Goal: Task Accomplishment & Management: Manage account settings

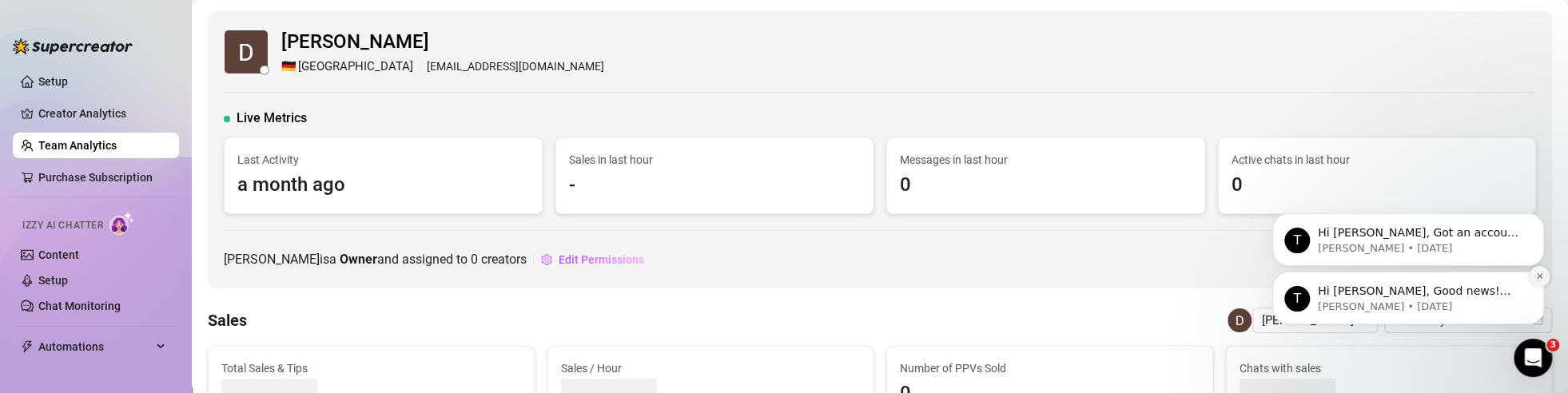
click at [1542, 271] on button "Dismiss notification" at bounding box center [1539, 276] width 20 height 20
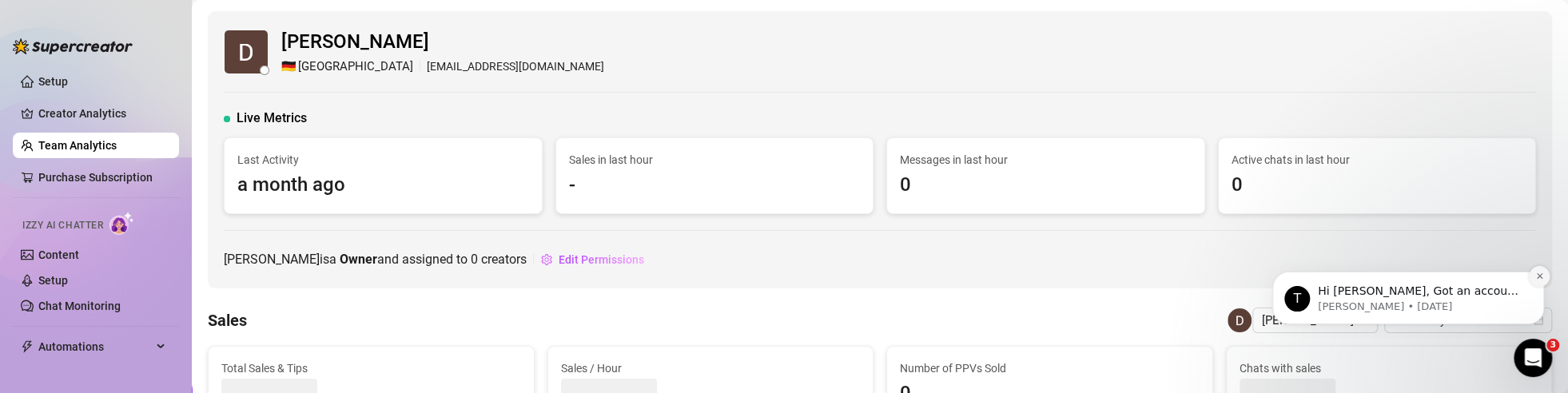
click at [1539, 273] on icon "Dismiss notification" at bounding box center [1539, 276] width 9 height 9
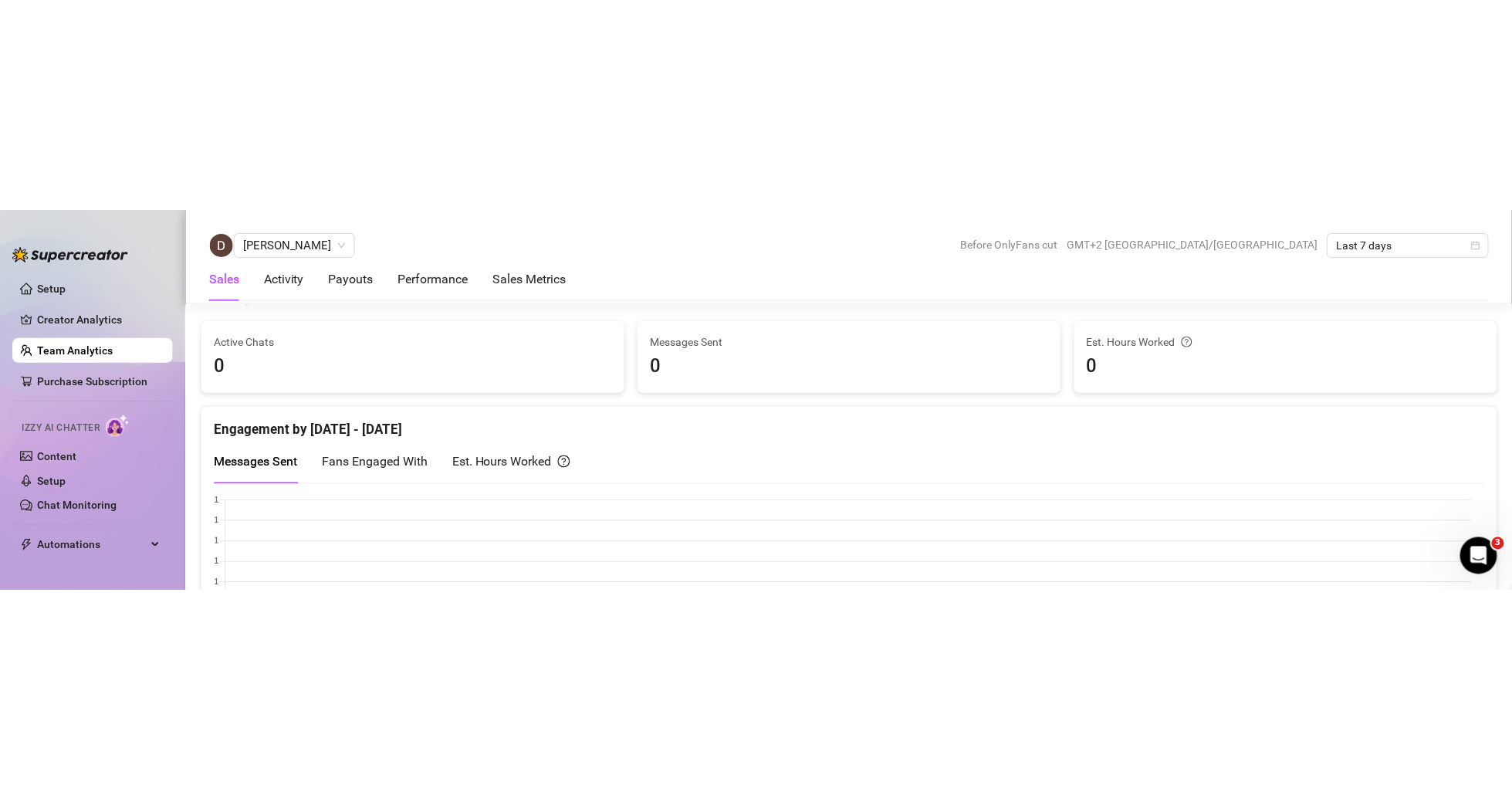
scroll to position [695, 0]
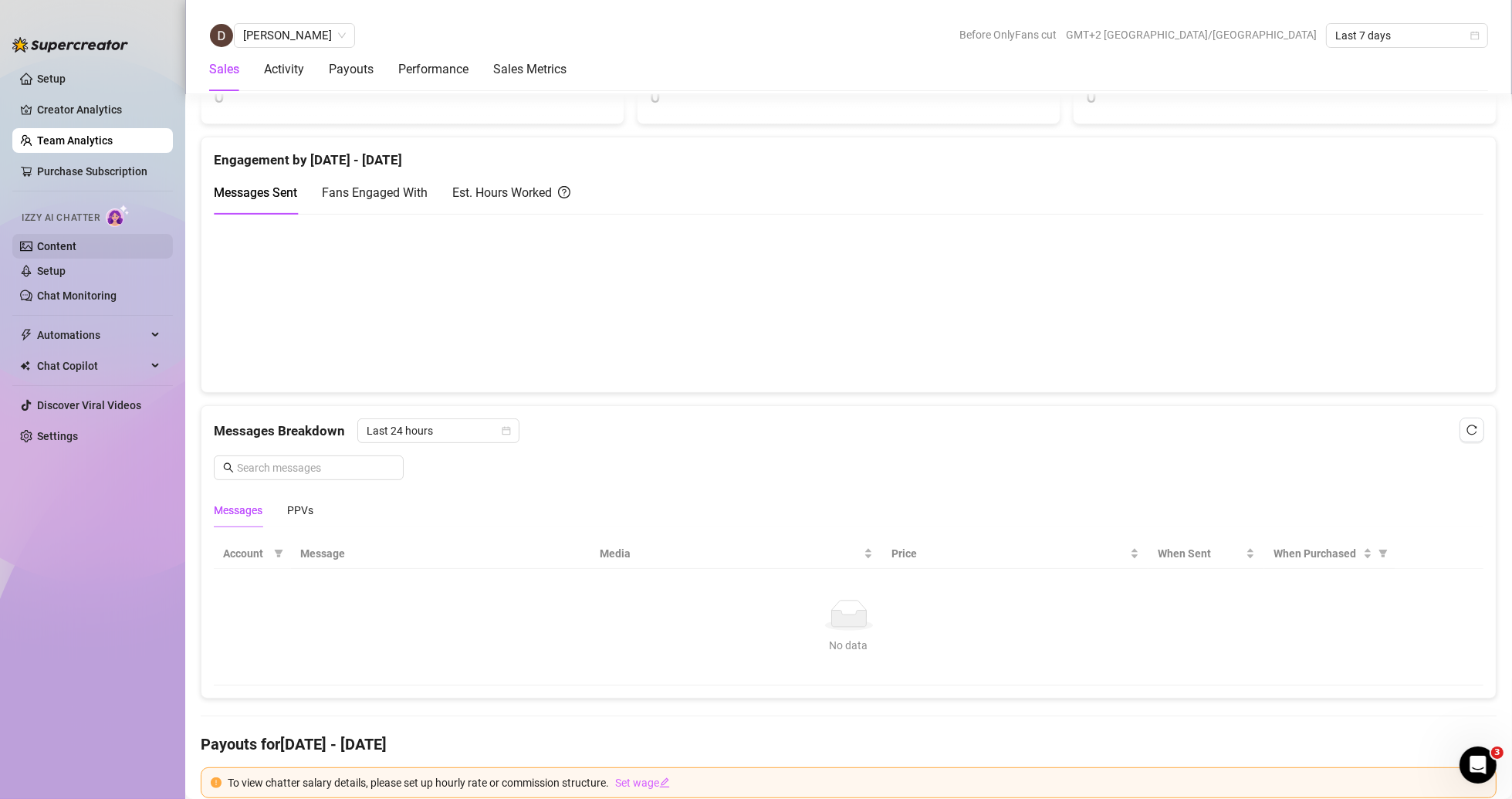
click at [55, 240] on link "Content" at bounding box center [57, 247] width 40 height 13
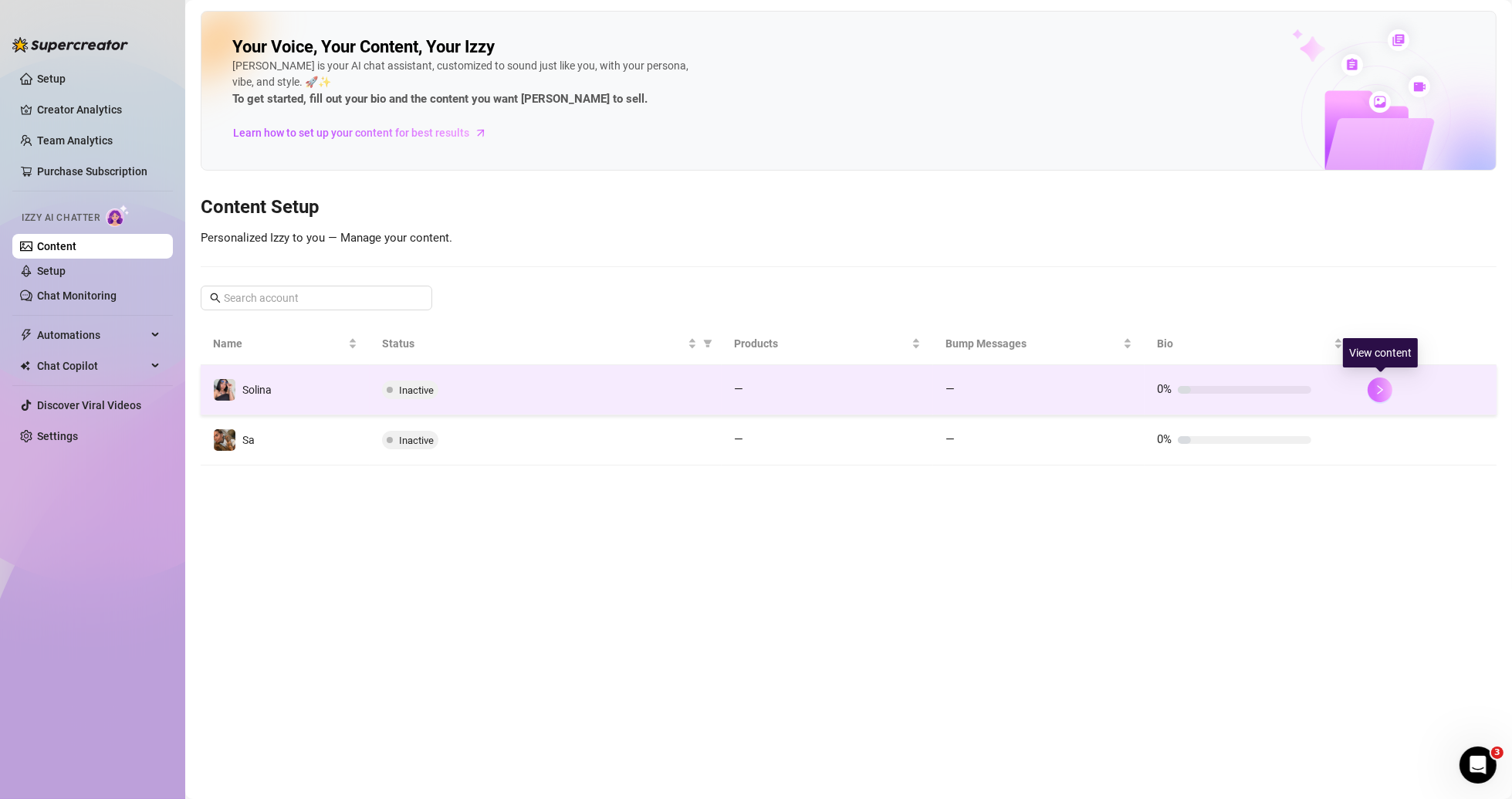
click at [1382, 379] on icon "right" at bounding box center [1380, 390] width 11 height 11
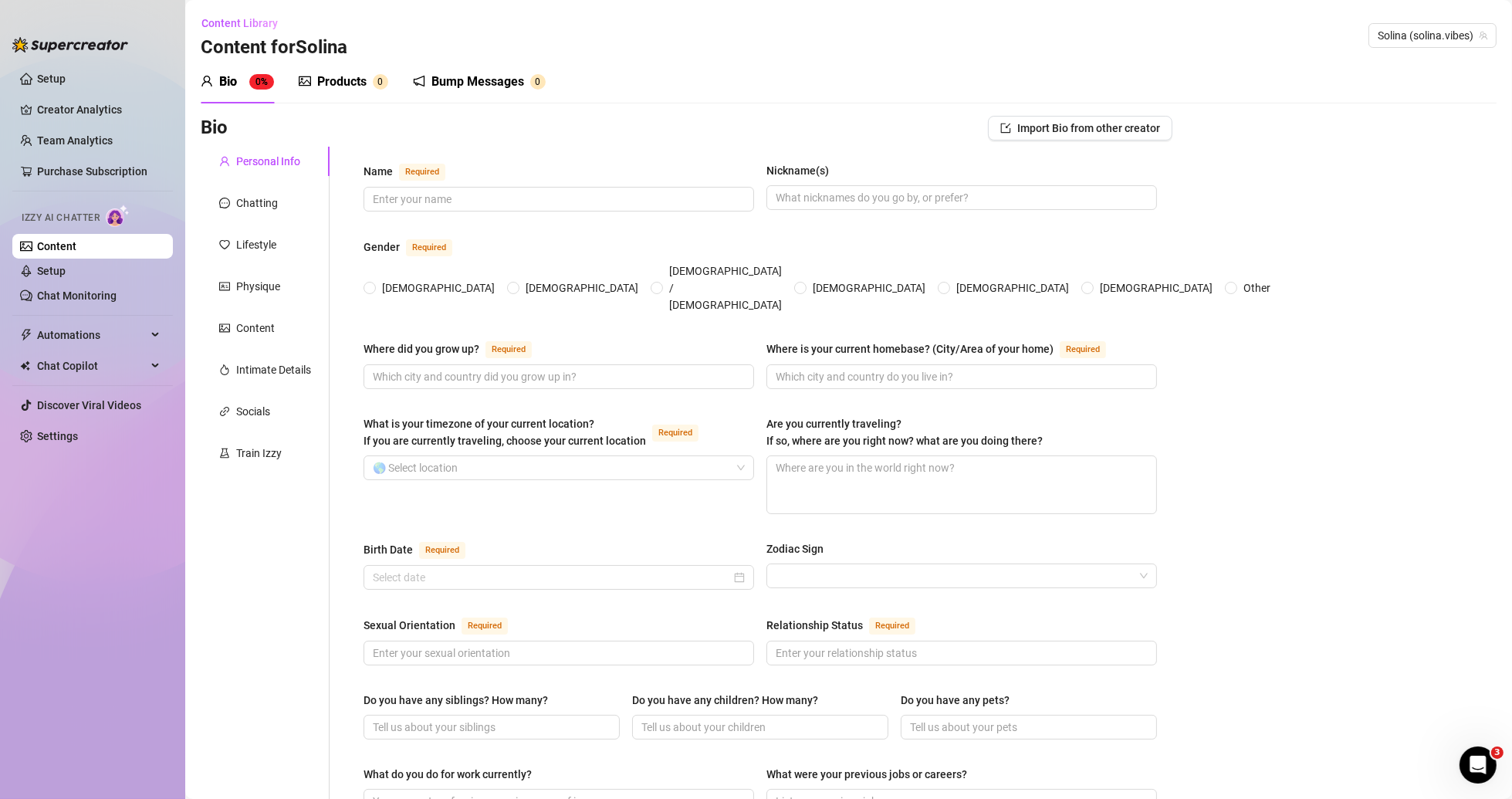
click at [341, 90] on div "Products" at bounding box center [341, 81] width 49 height 18
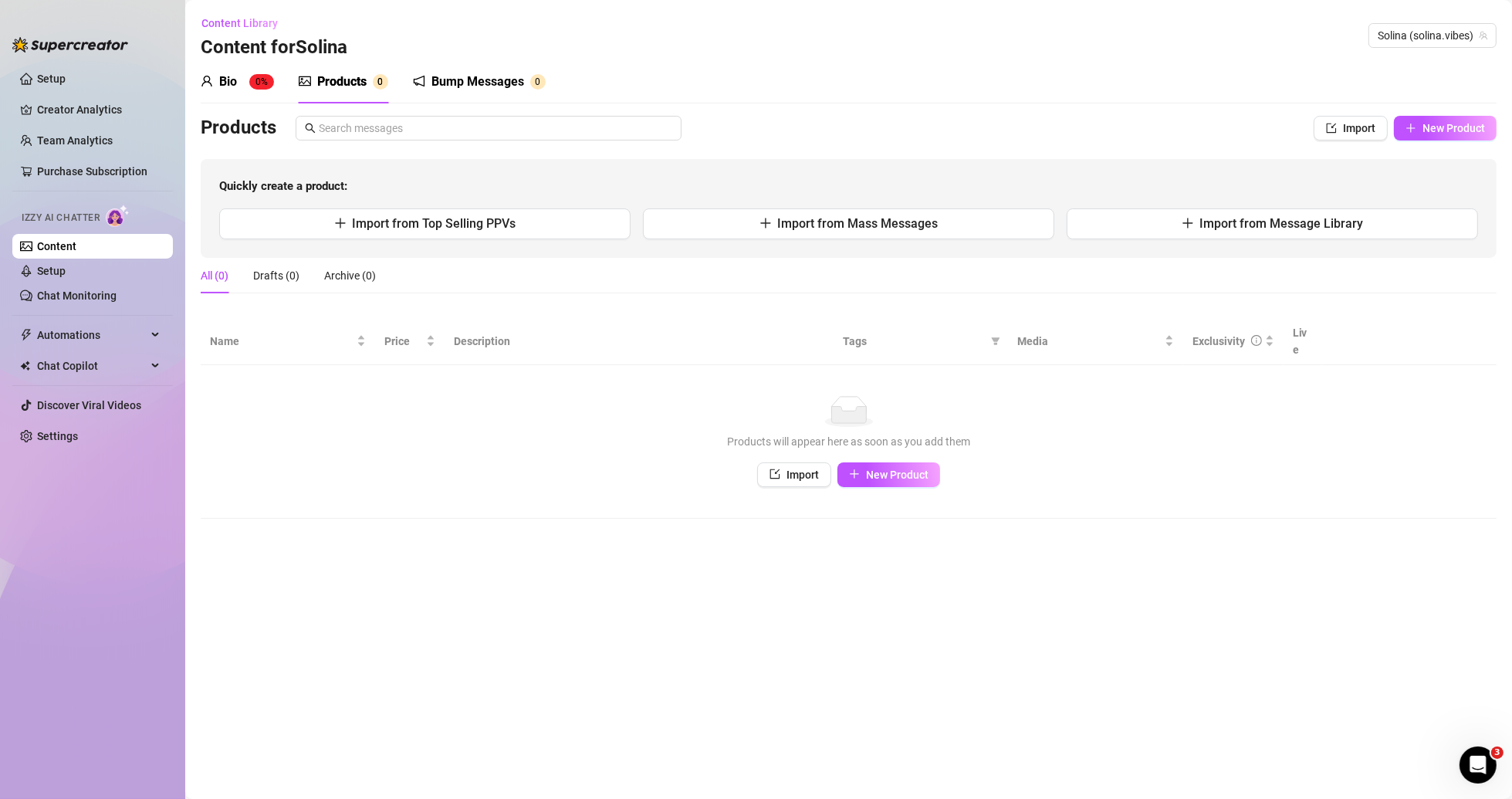
click at [231, 80] on div "Bio" at bounding box center [228, 81] width 17 height 18
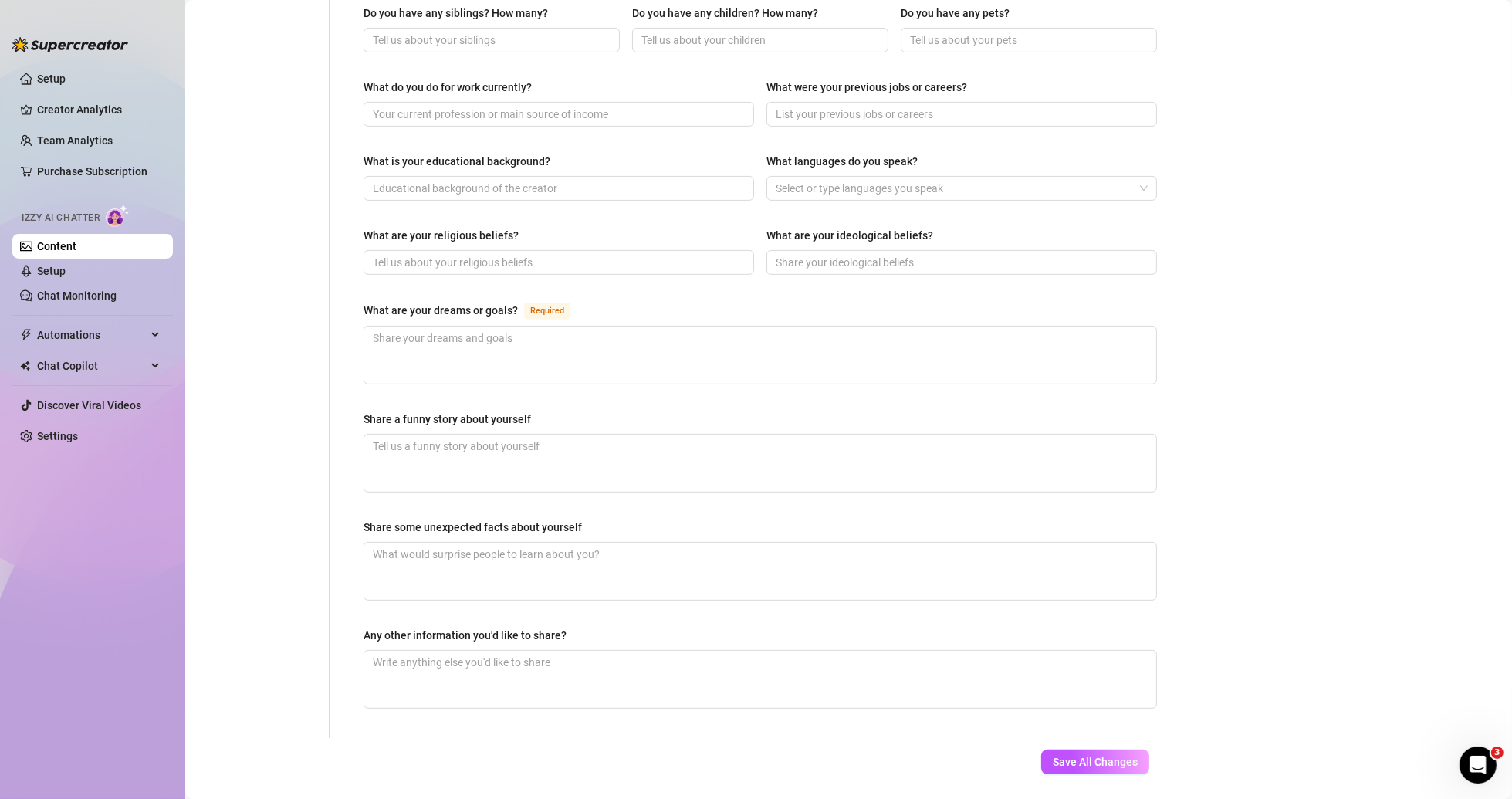
scroll to position [704, 0]
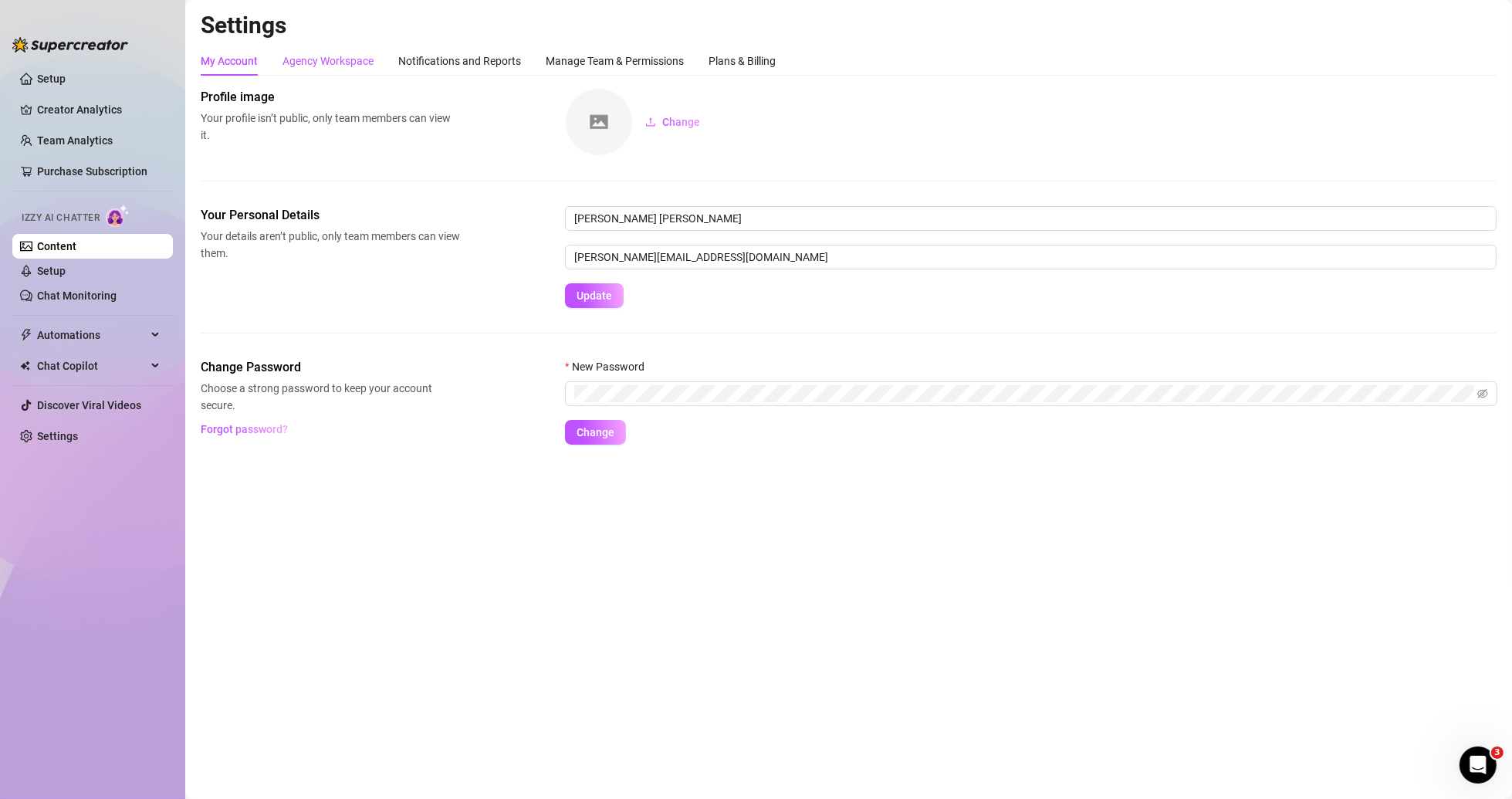
click at [304, 61] on div "Agency Workspace" at bounding box center [327, 60] width 91 height 17
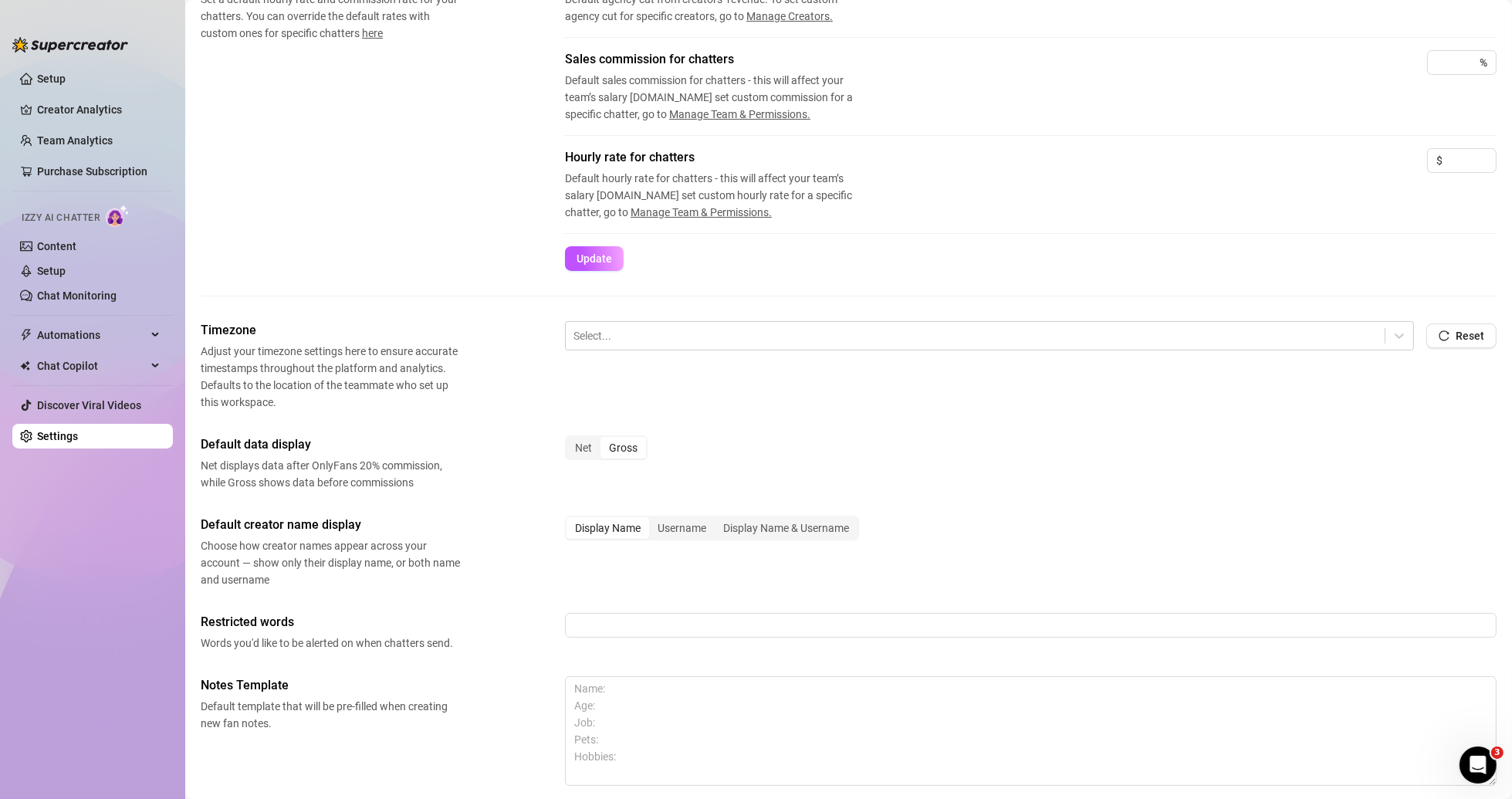
scroll to position [287, 0]
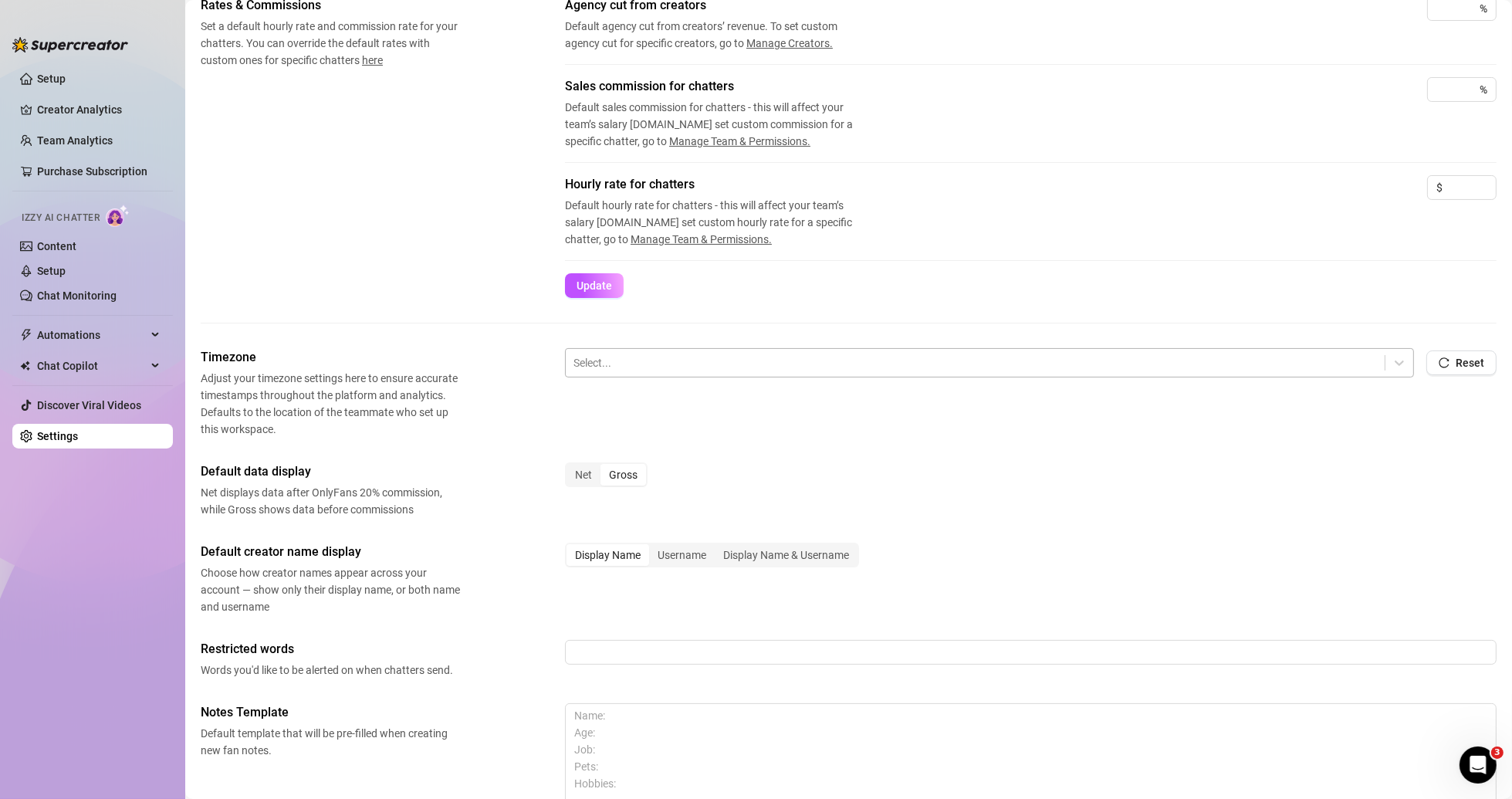
click at [697, 365] on div at bounding box center [975, 362] width 803 height 20
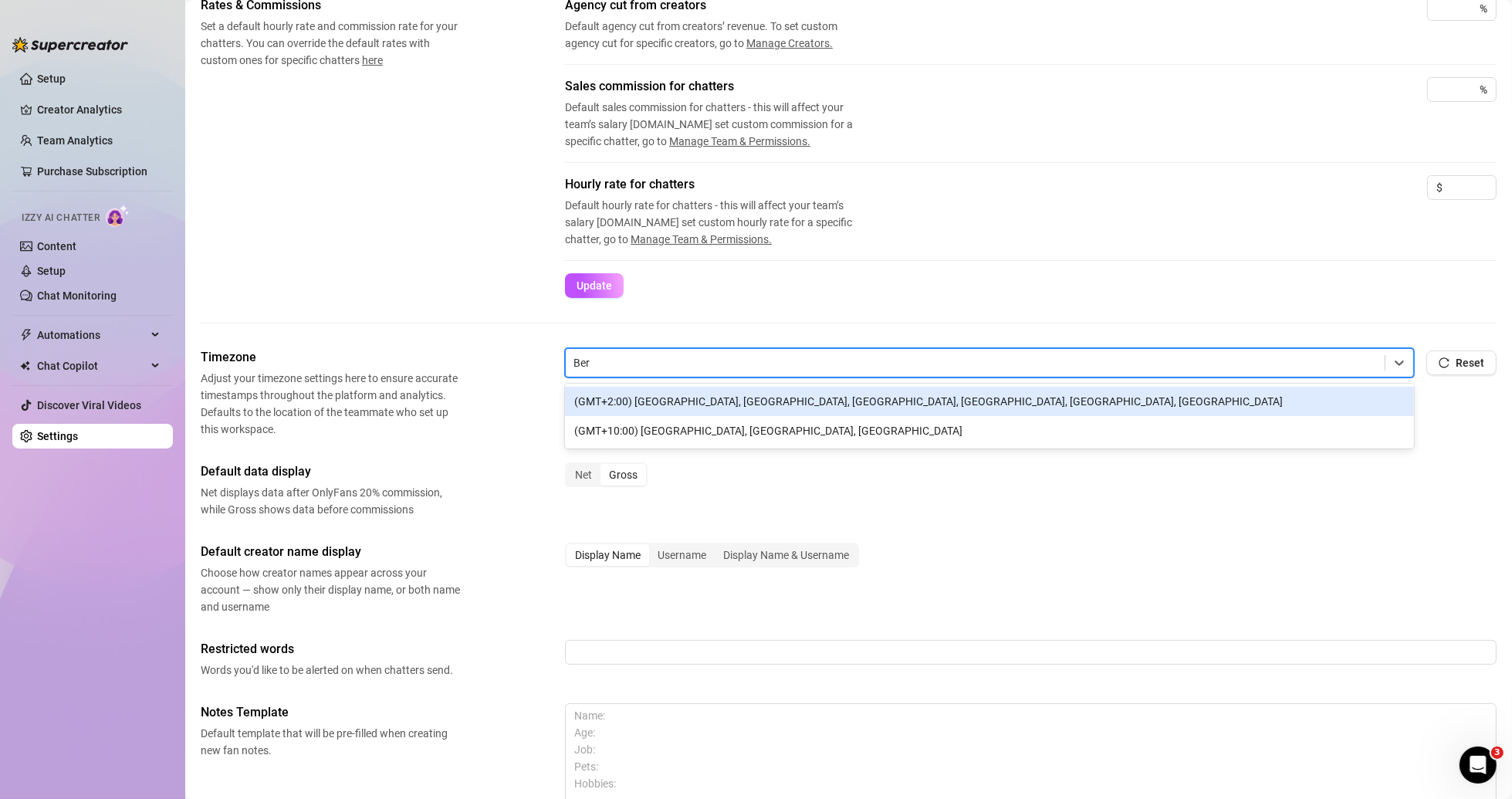
type input "[GEOGRAPHIC_DATA]"
click at [681, 379] on div "(GMT+2:00) [GEOGRAPHIC_DATA], [GEOGRAPHIC_DATA], [GEOGRAPHIC_DATA], [GEOGRAPHIC…" at bounding box center [990, 401] width 849 height 29
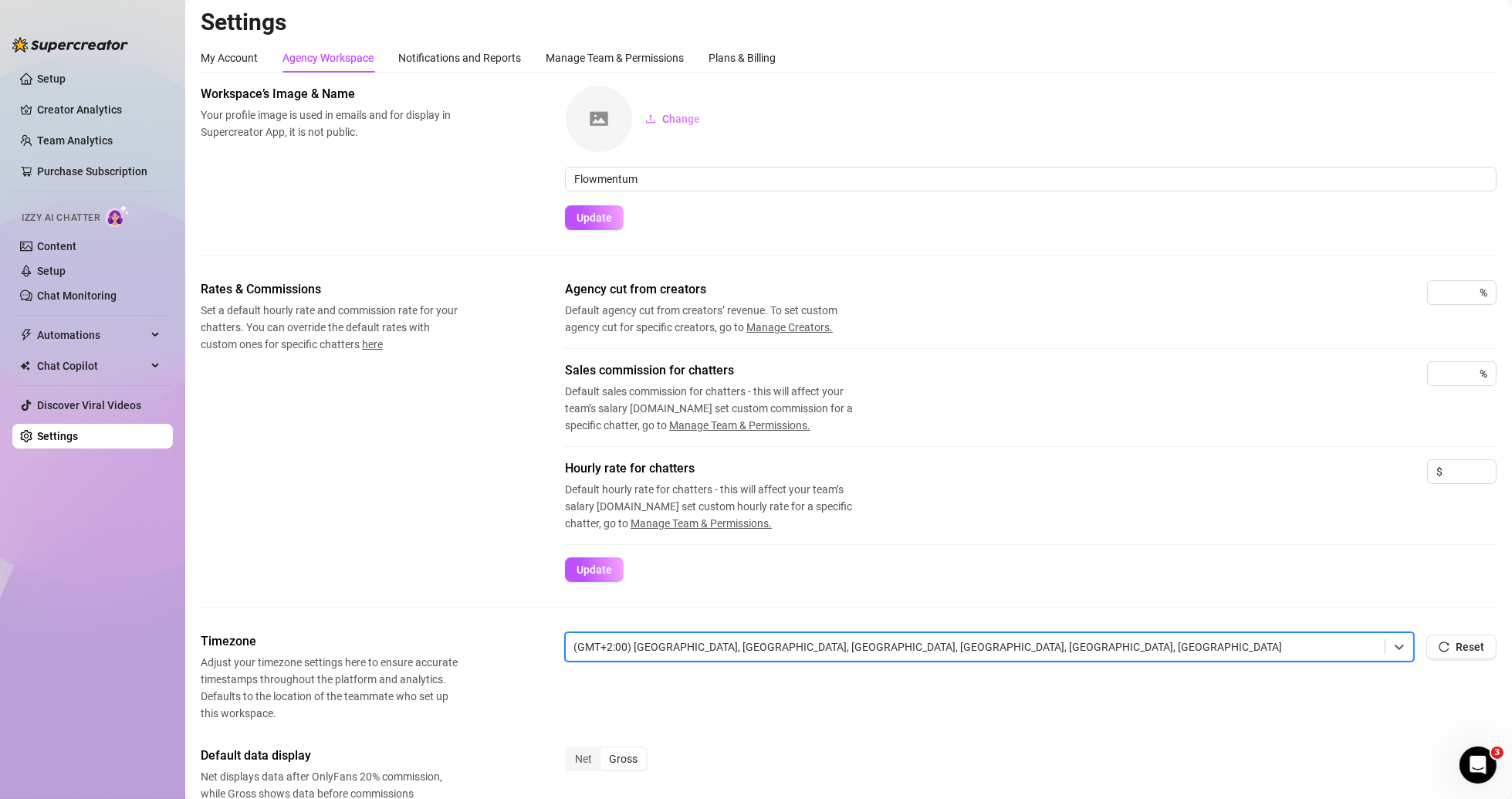
scroll to position [0, 0]
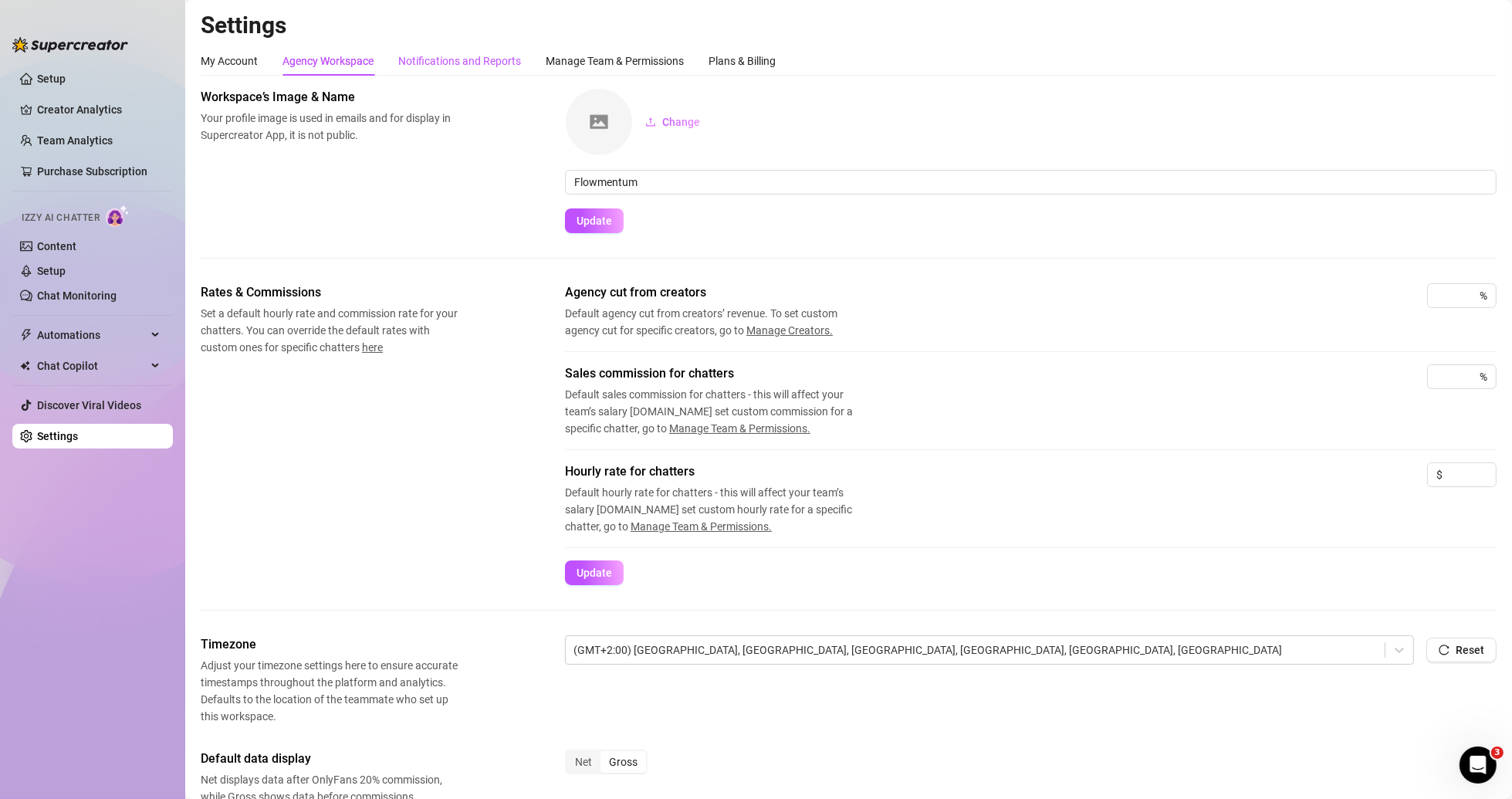
click at [441, 57] on div "Notifications and Reports" at bounding box center [459, 60] width 123 height 17
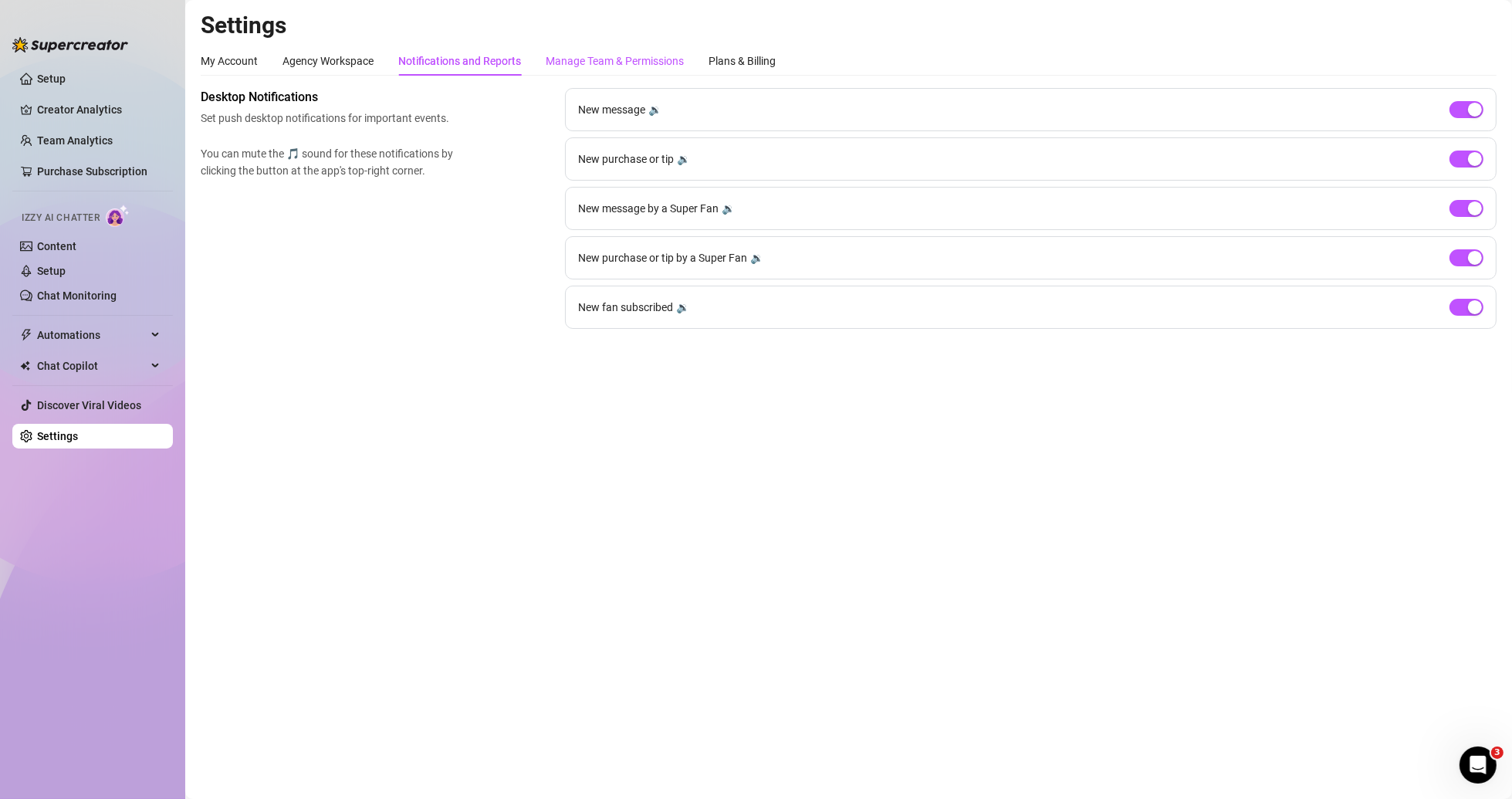
click at [607, 55] on div "Manage Team & Permissions" at bounding box center [614, 60] width 138 height 17
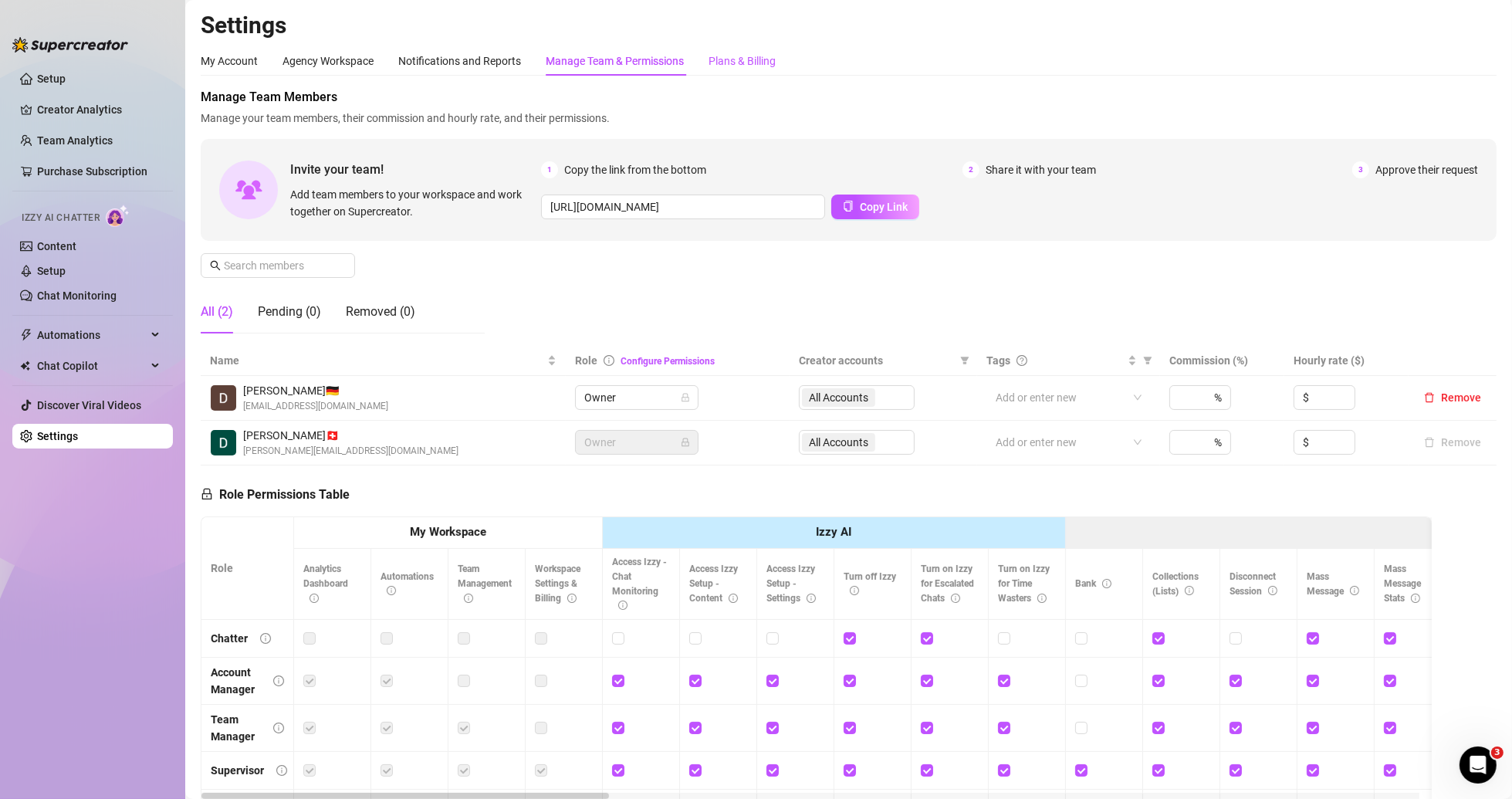
click at [740, 52] on div "Plans & Billing" at bounding box center [741, 60] width 67 height 17
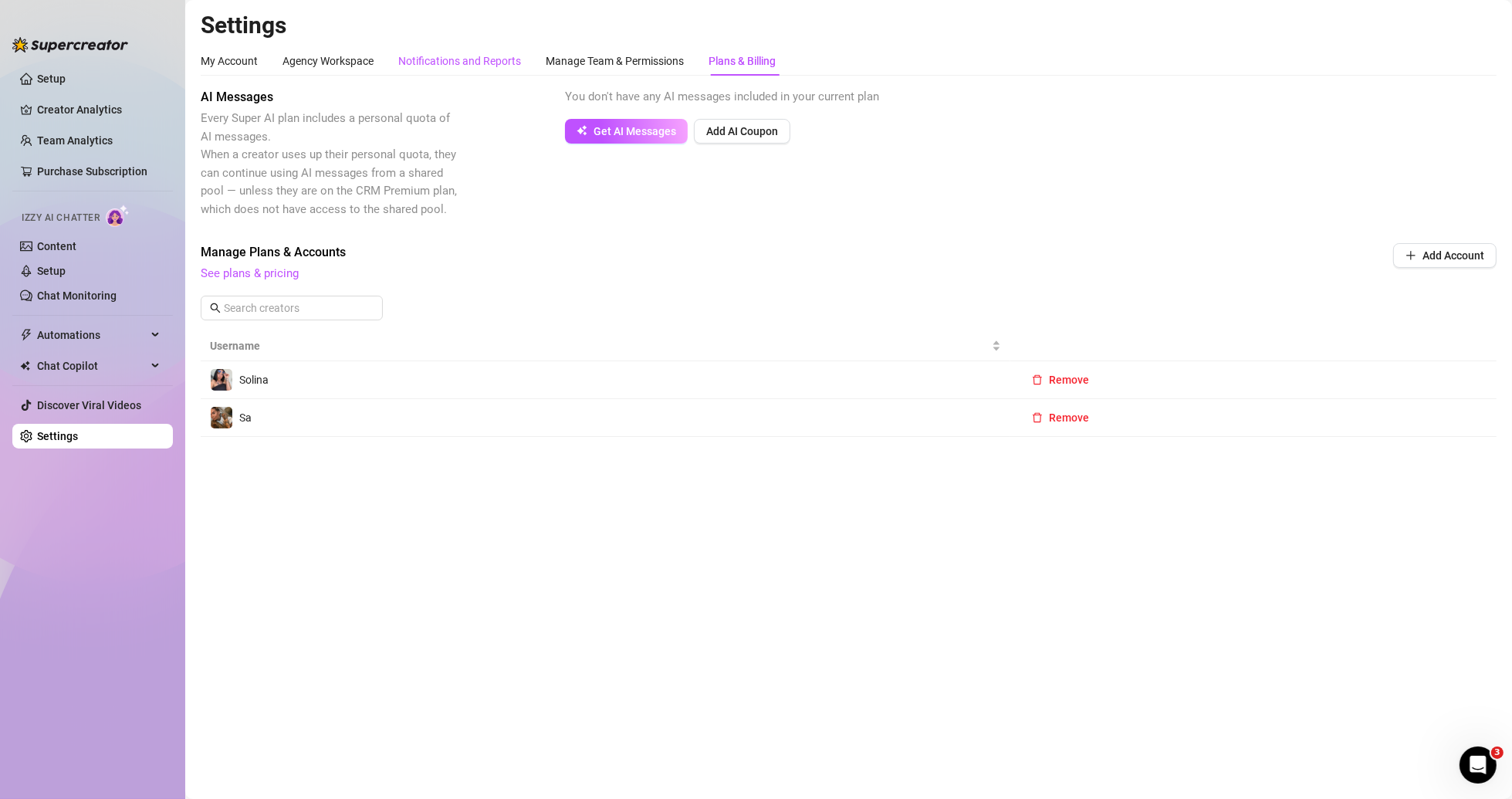
click at [465, 57] on div "Notifications and Reports" at bounding box center [459, 60] width 123 height 17
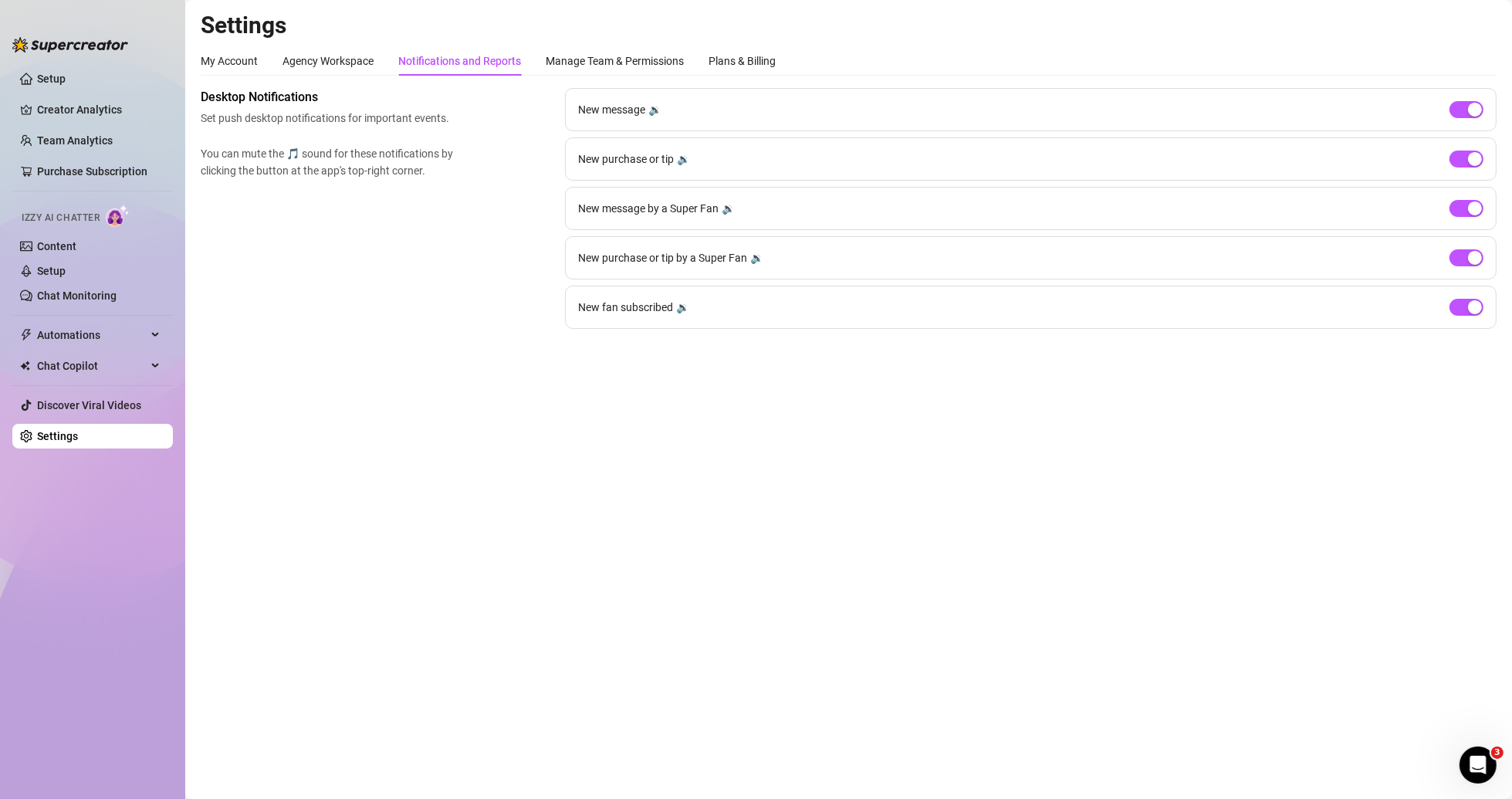
click at [277, 59] on div "My Account Agency Workspace Notifications and Reports Manage Team & Permissions…" at bounding box center [488, 61] width 575 height 29
click at [306, 59] on div "Agency Workspace" at bounding box center [327, 60] width 91 height 17
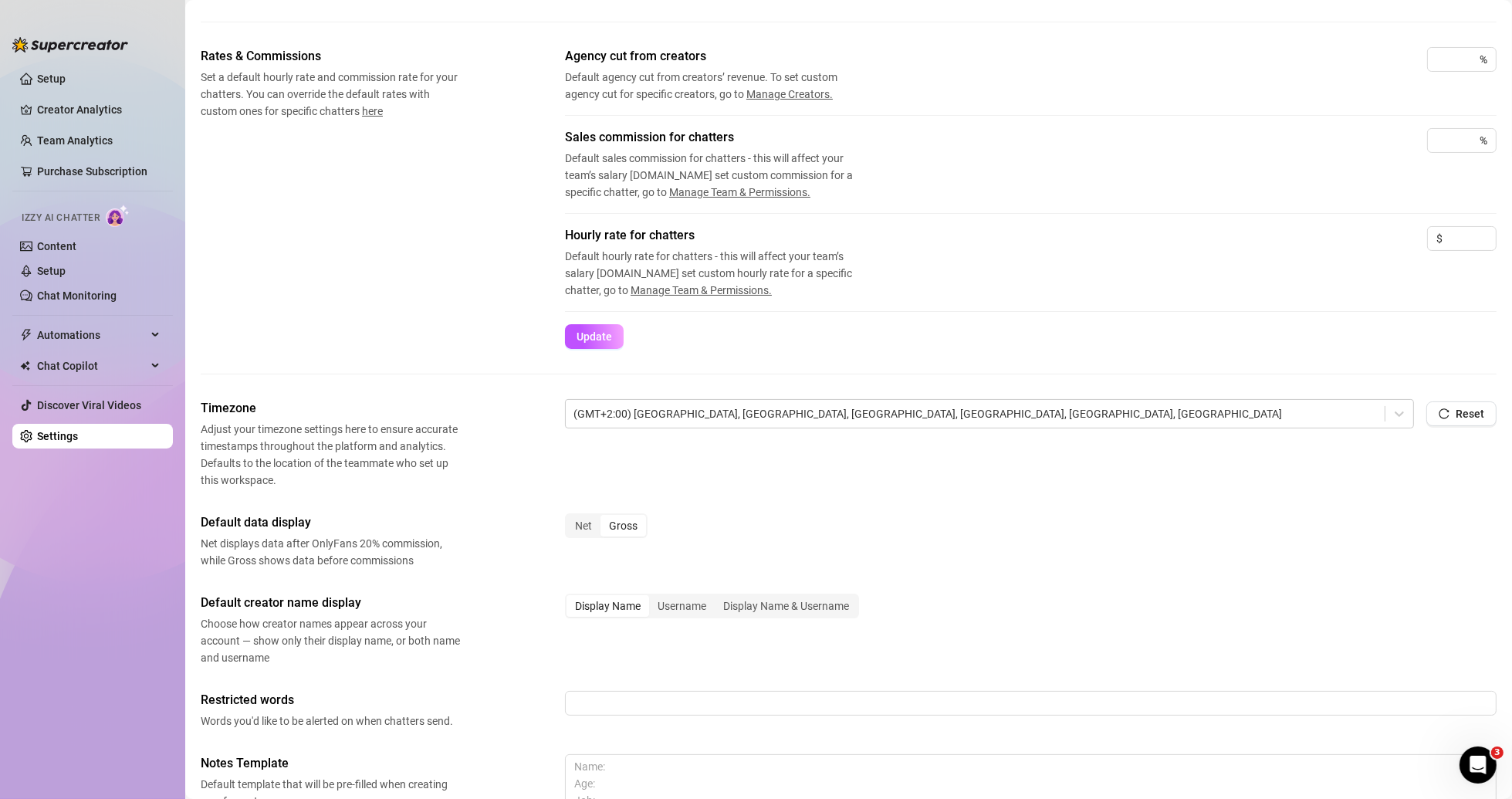
scroll to position [386, 0]
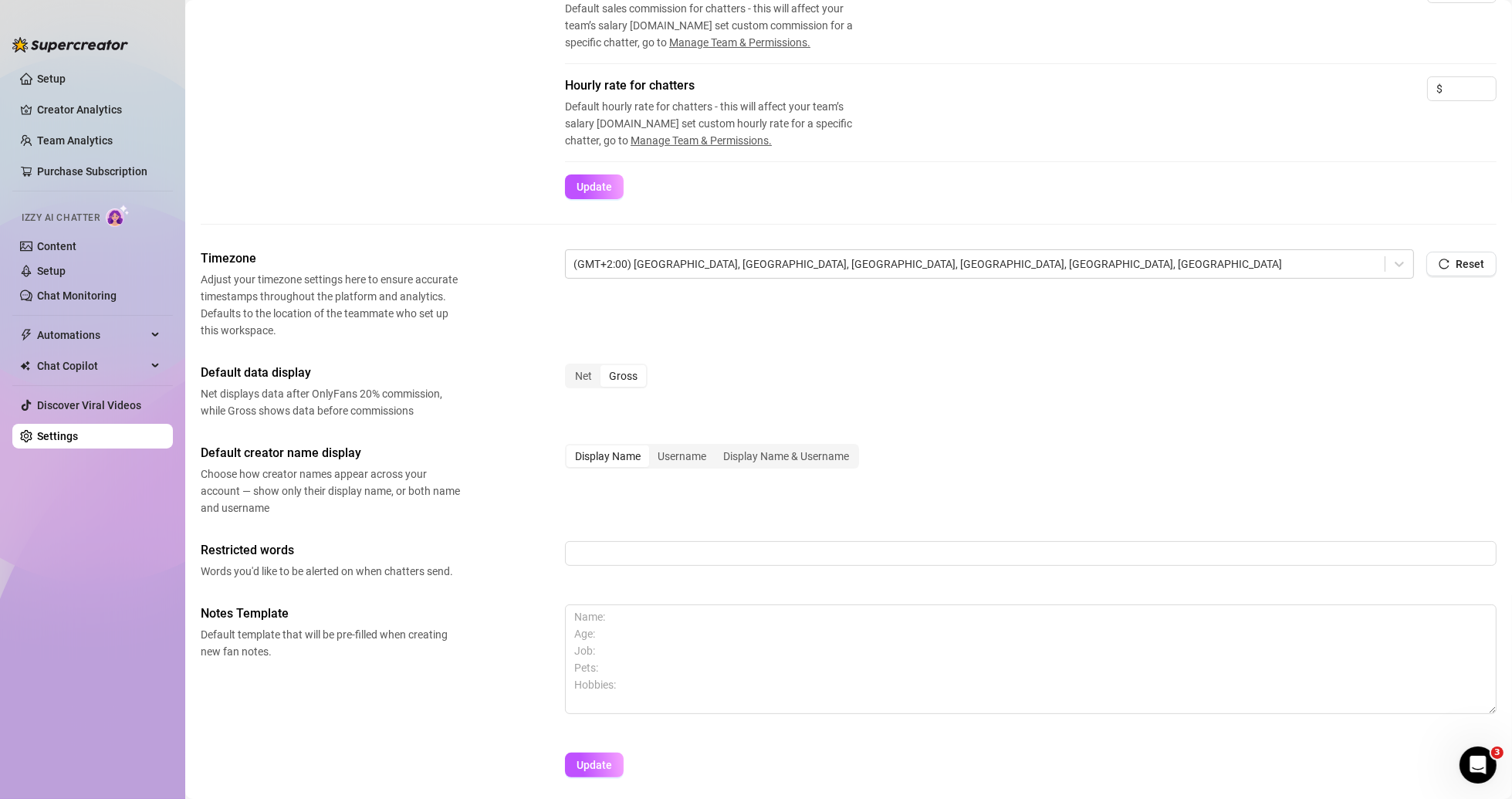
click at [1413, 379] on div "Timezone Adjust your timezone settings here to ensure accurate timestamps throu…" at bounding box center [848, 519] width 1295 height 541
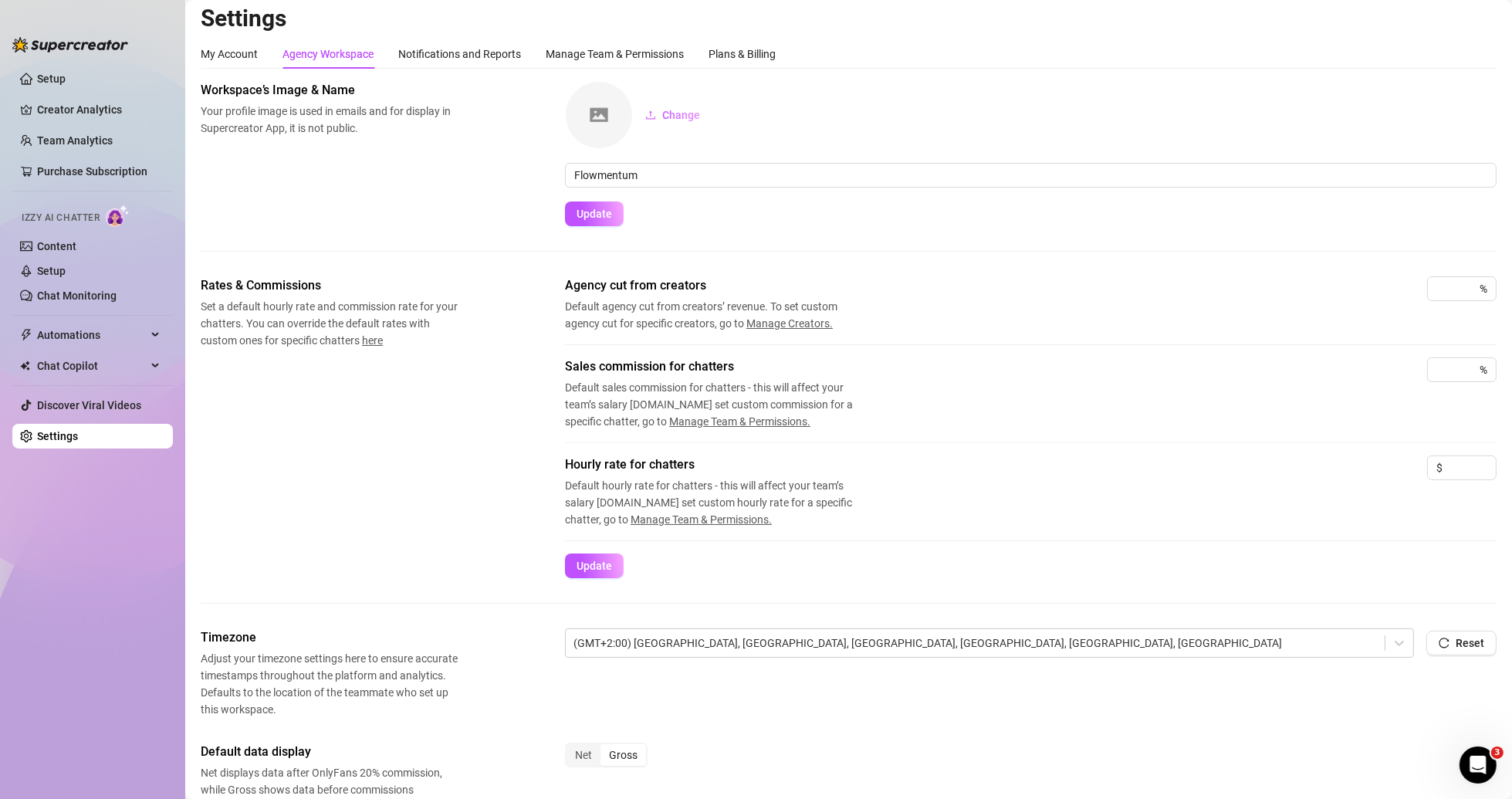
scroll to position [0, 0]
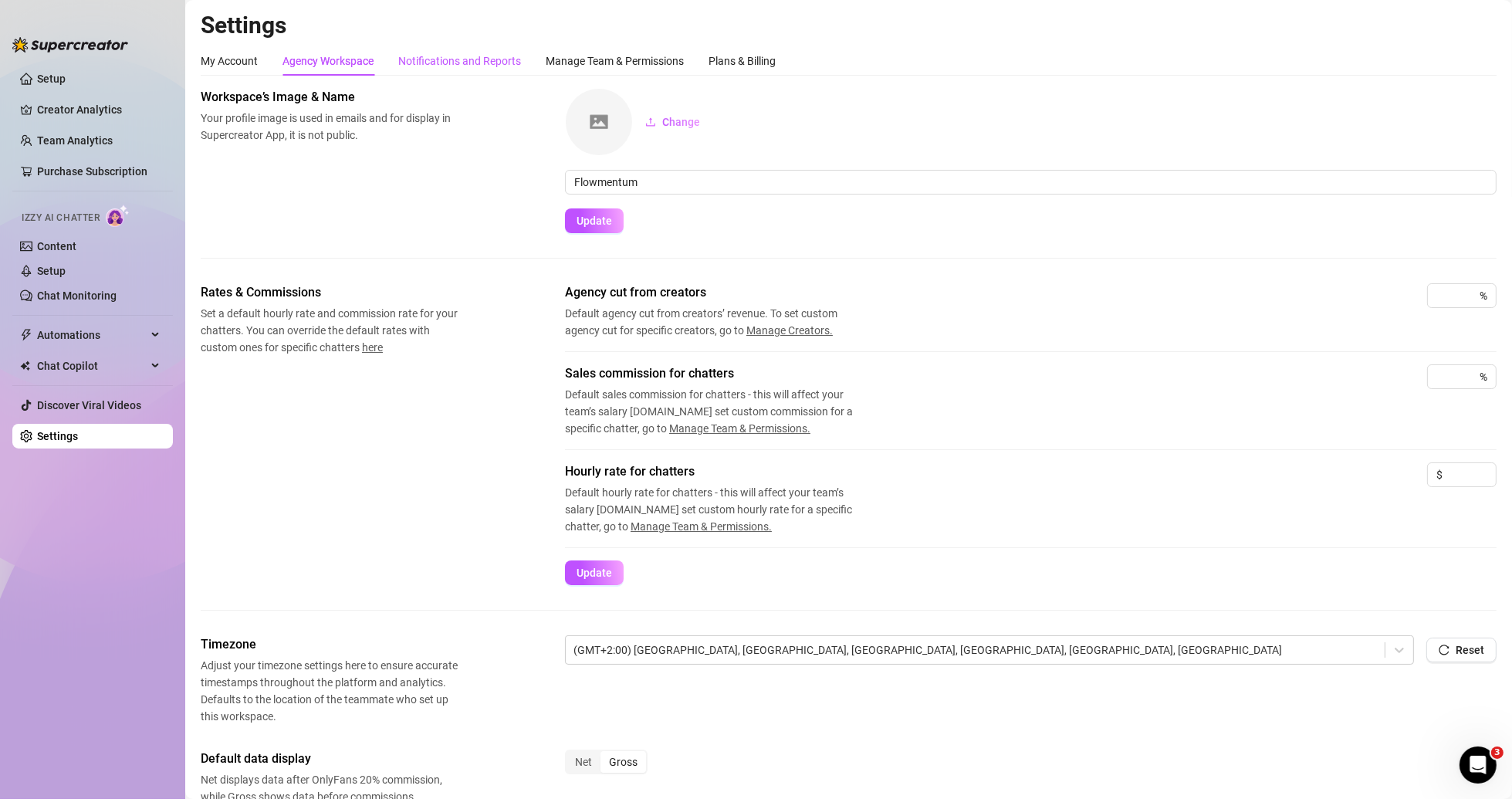
click at [434, 57] on div "Notifications and Reports" at bounding box center [459, 60] width 123 height 17
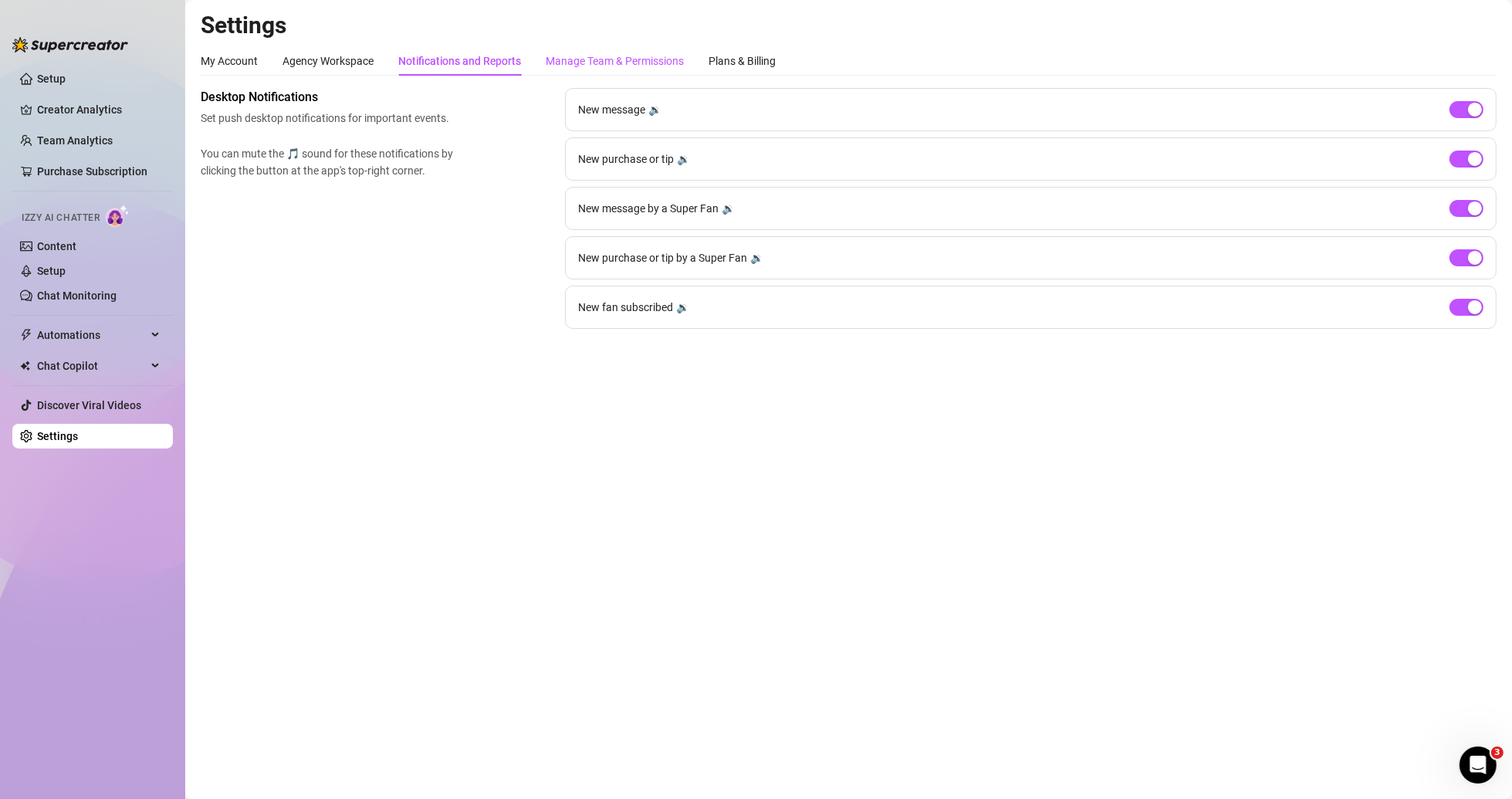
drag, startPoint x: 641, startPoint y: 57, endPoint x: 697, endPoint y: 63, distance: 56.3
click at [641, 57] on div "Manage Team & Permissions" at bounding box center [614, 60] width 138 height 17
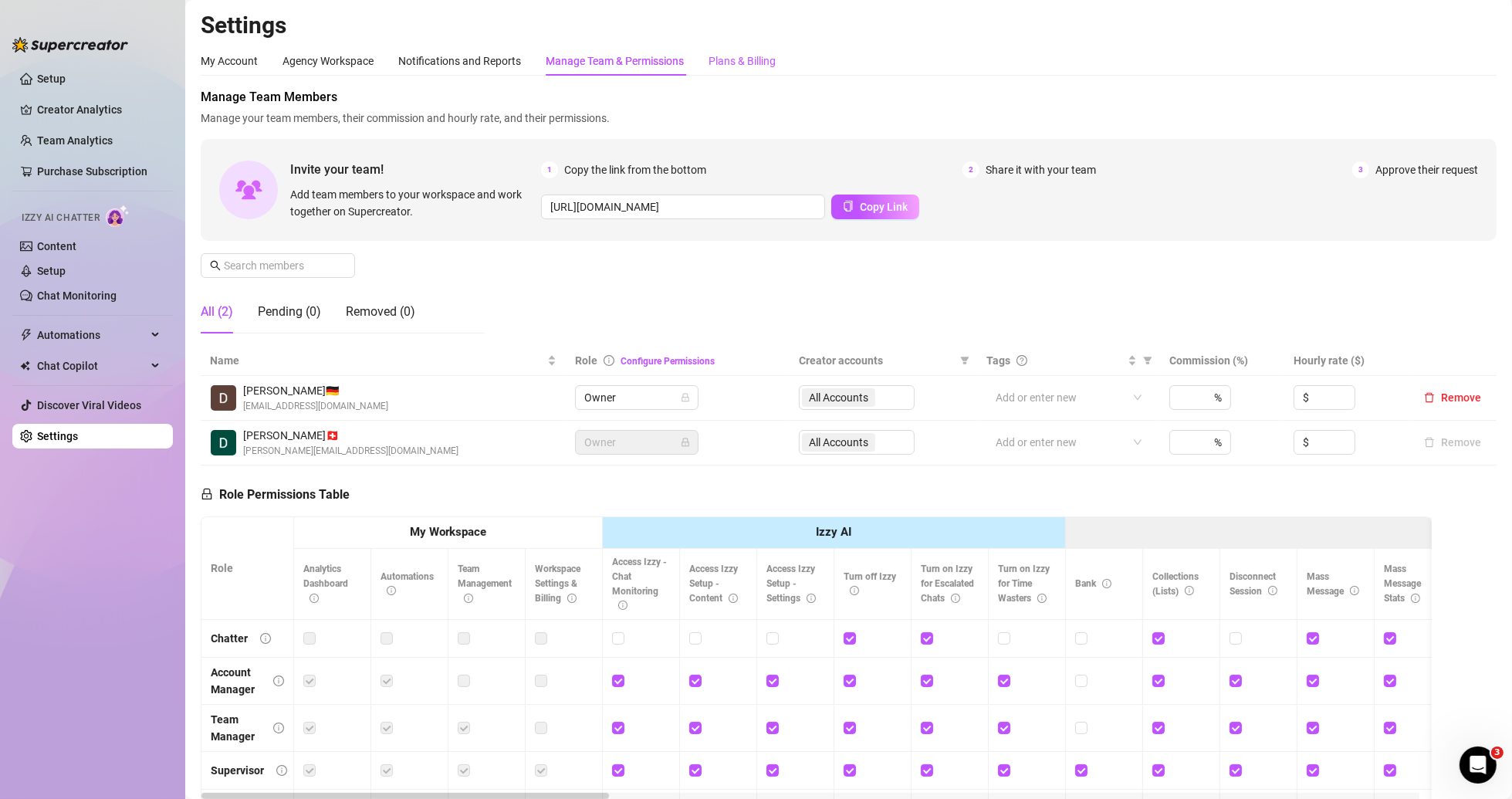
drag, startPoint x: 737, startPoint y: 61, endPoint x: 683, endPoint y: 66, distance: 54.2
click at [737, 61] on div "Plans & Billing" at bounding box center [741, 60] width 67 height 17
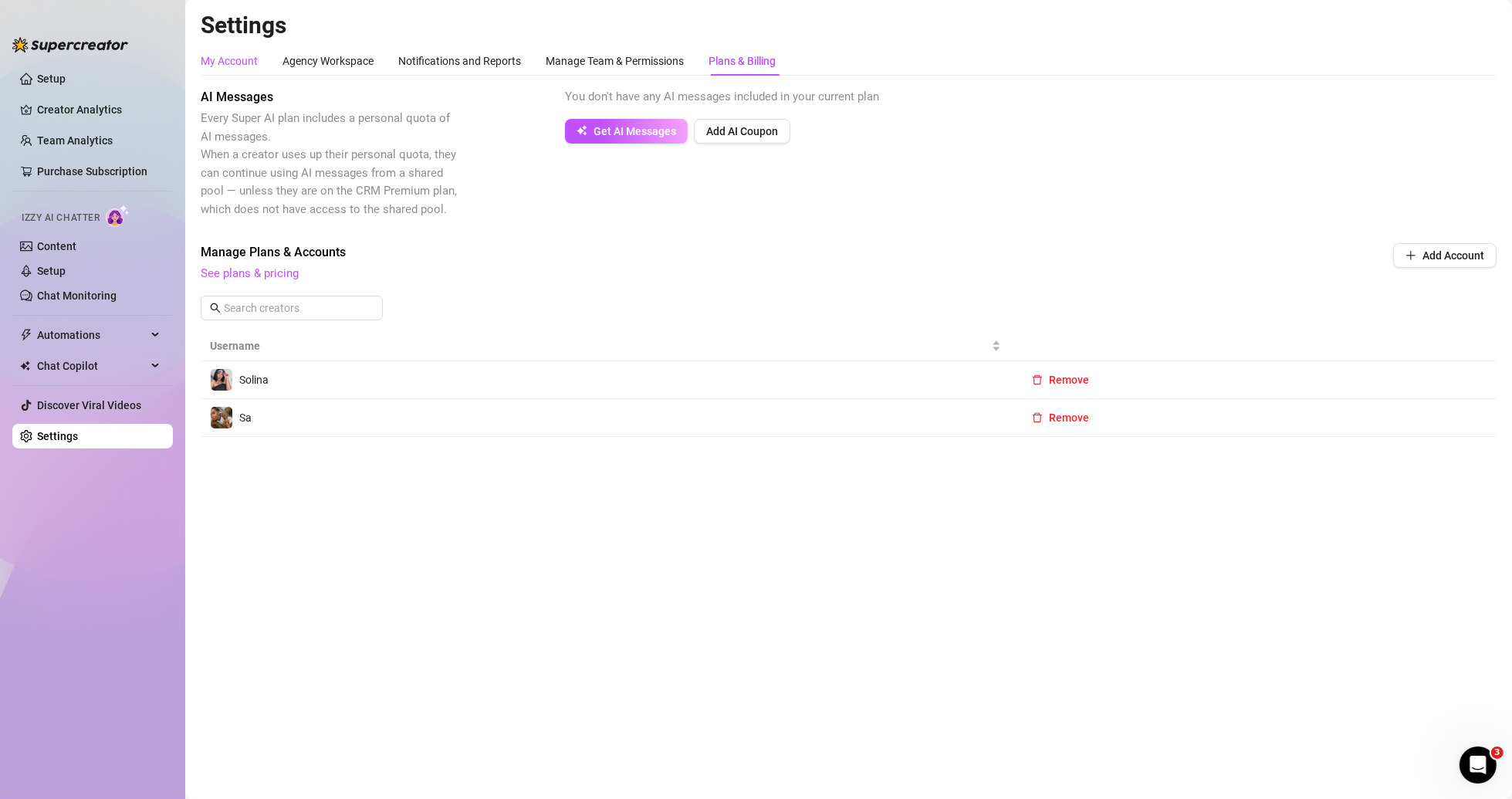
click at [228, 55] on div "My Account" at bounding box center [229, 60] width 57 height 17
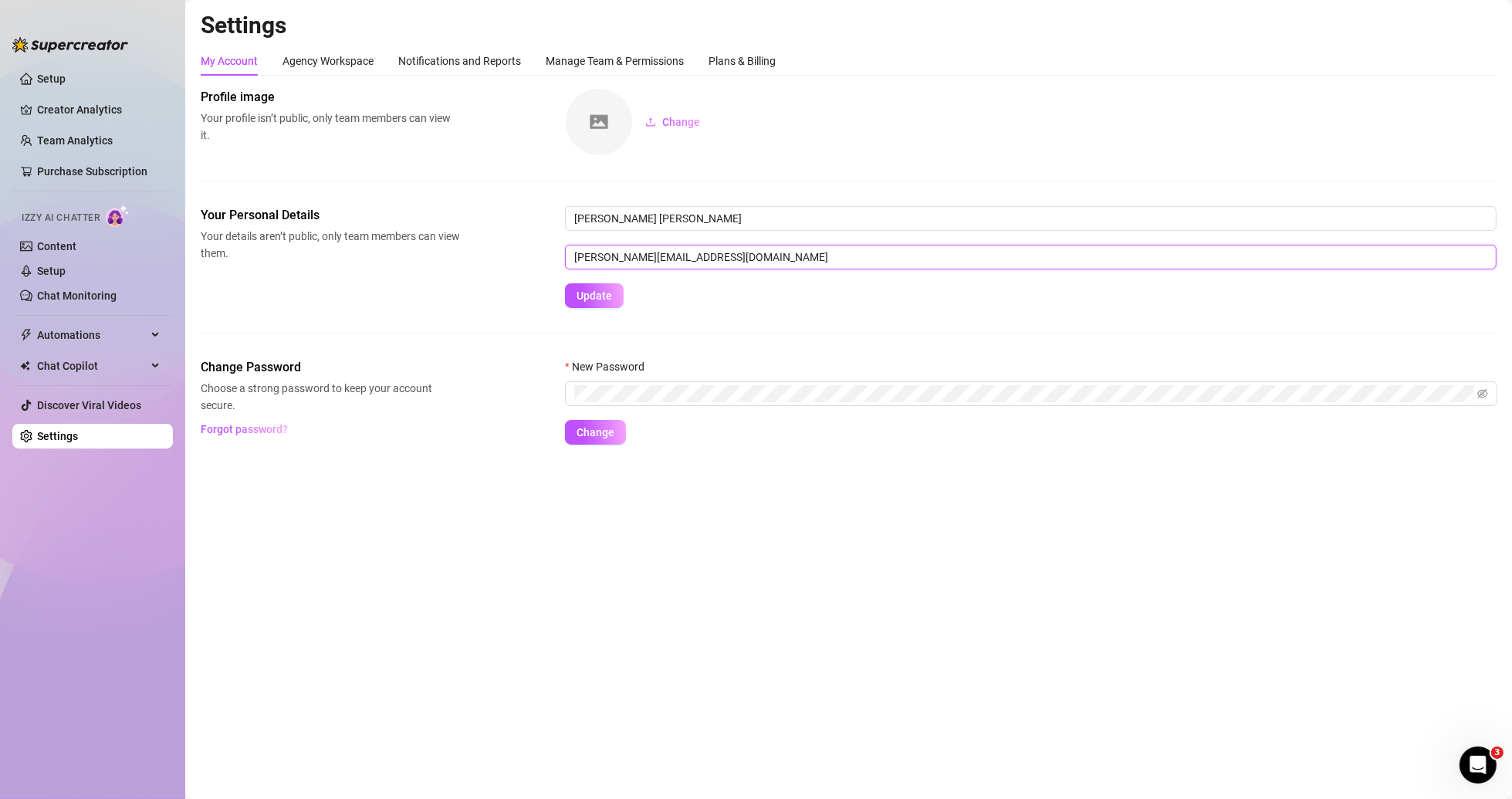
drag, startPoint x: 752, startPoint y: 258, endPoint x: 536, endPoint y: 258, distance: 216.0
click at [536, 258] on div "Your Personal Details Your details aren’t public, only team members can view th…" at bounding box center [848, 257] width 1295 height 102
click at [574, 250] on input "[PERSON_NAME][EMAIL_ADDRESS][DOMAIN_NAME]" at bounding box center [1031, 257] width 932 height 24
drag, startPoint x: 574, startPoint y: 250, endPoint x: 780, endPoint y: 266, distance: 206.6
click at [780, 266] on input "[PERSON_NAME][EMAIL_ADDRESS][DOMAIN_NAME]" at bounding box center [1031, 257] width 932 height 24
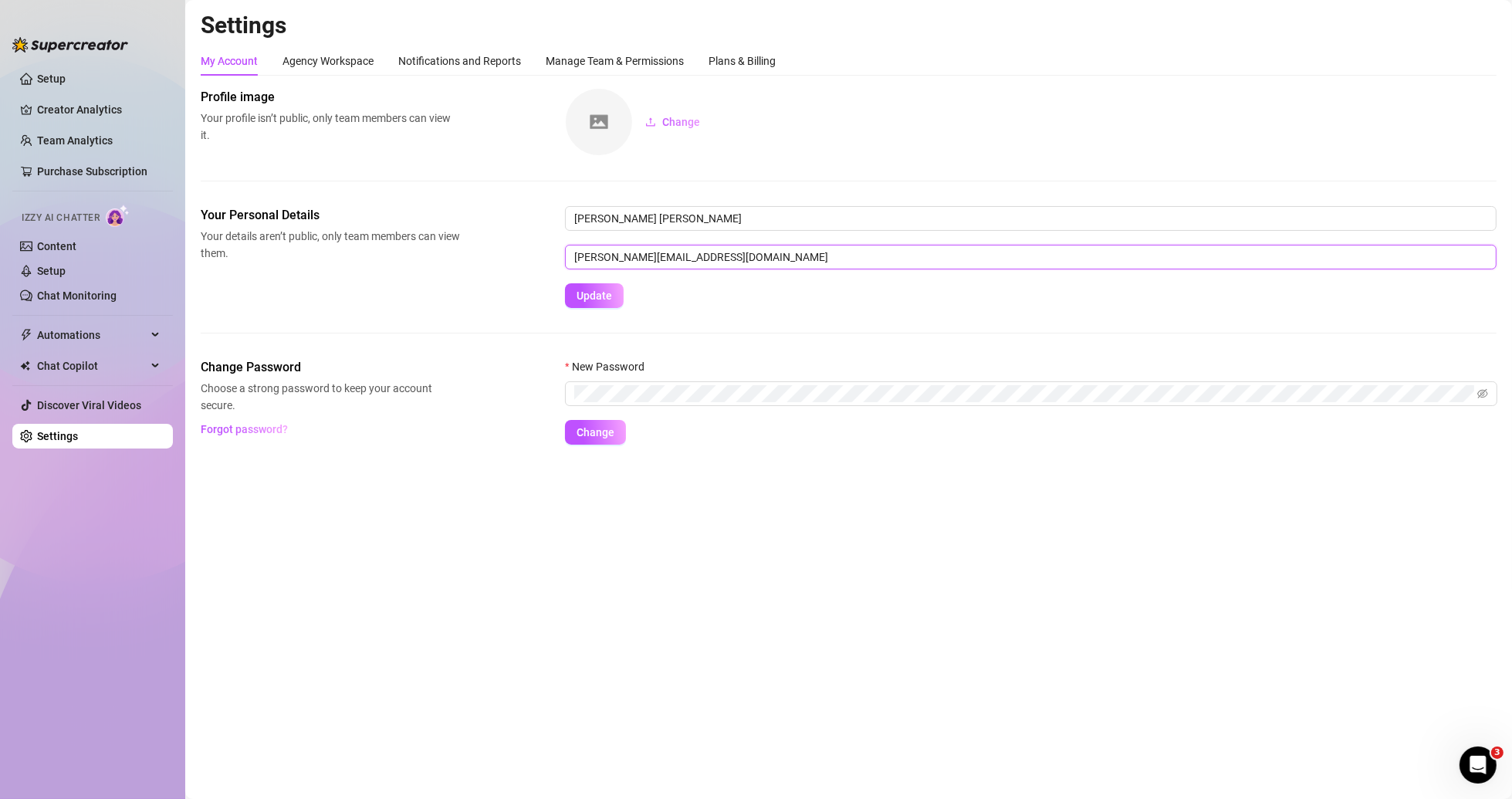
click at [759, 264] on input "[PERSON_NAME][EMAIL_ADDRESS][DOMAIN_NAME]" at bounding box center [1031, 257] width 932 height 24
click at [120, 357] on span "Chat Copilot" at bounding box center [92, 365] width 110 height 24
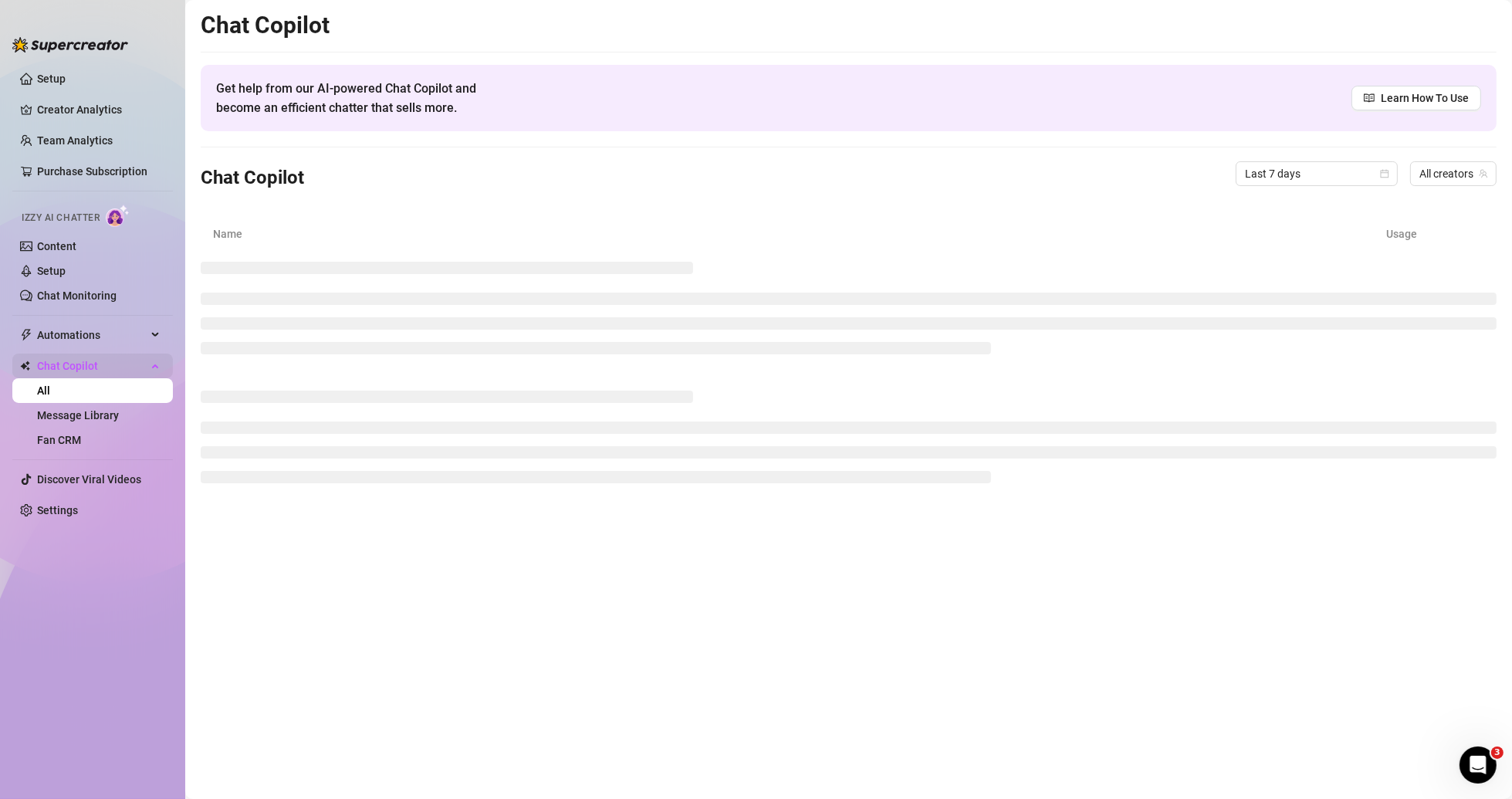
click at [108, 367] on span "Chat Copilot" at bounding box center [92, 365] width 110 height 24
click at [109, 301] on link "Chat Monitoring" at bounding box center [77, 296] width 80 height 13
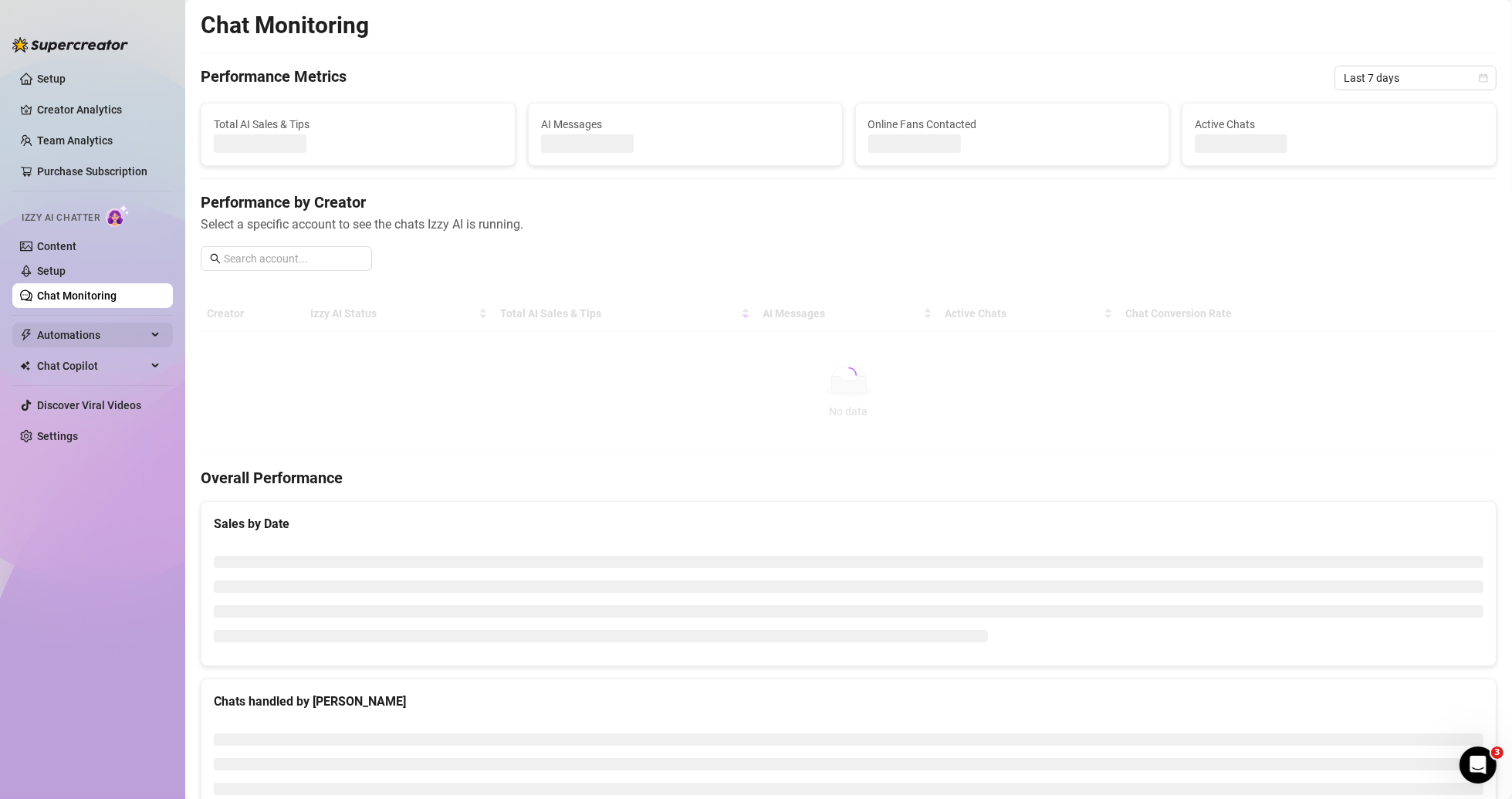
click at [116, 338] on span "Automations" at bounding box center [92, 334] width 110 height 24
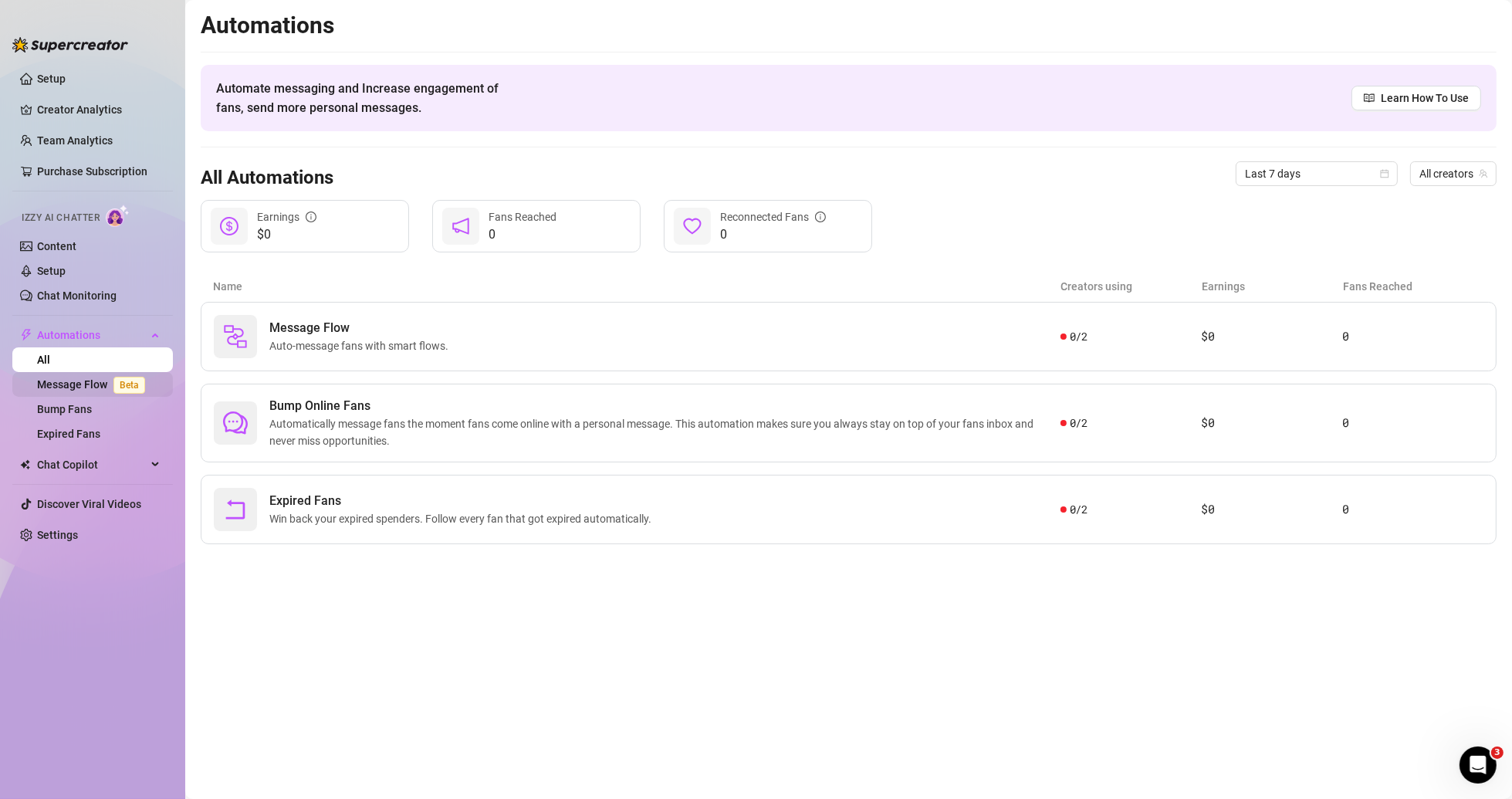
click at [113, 378] on link "Message Flow Beta" at bounding box center [94, 384] width 115 height 13
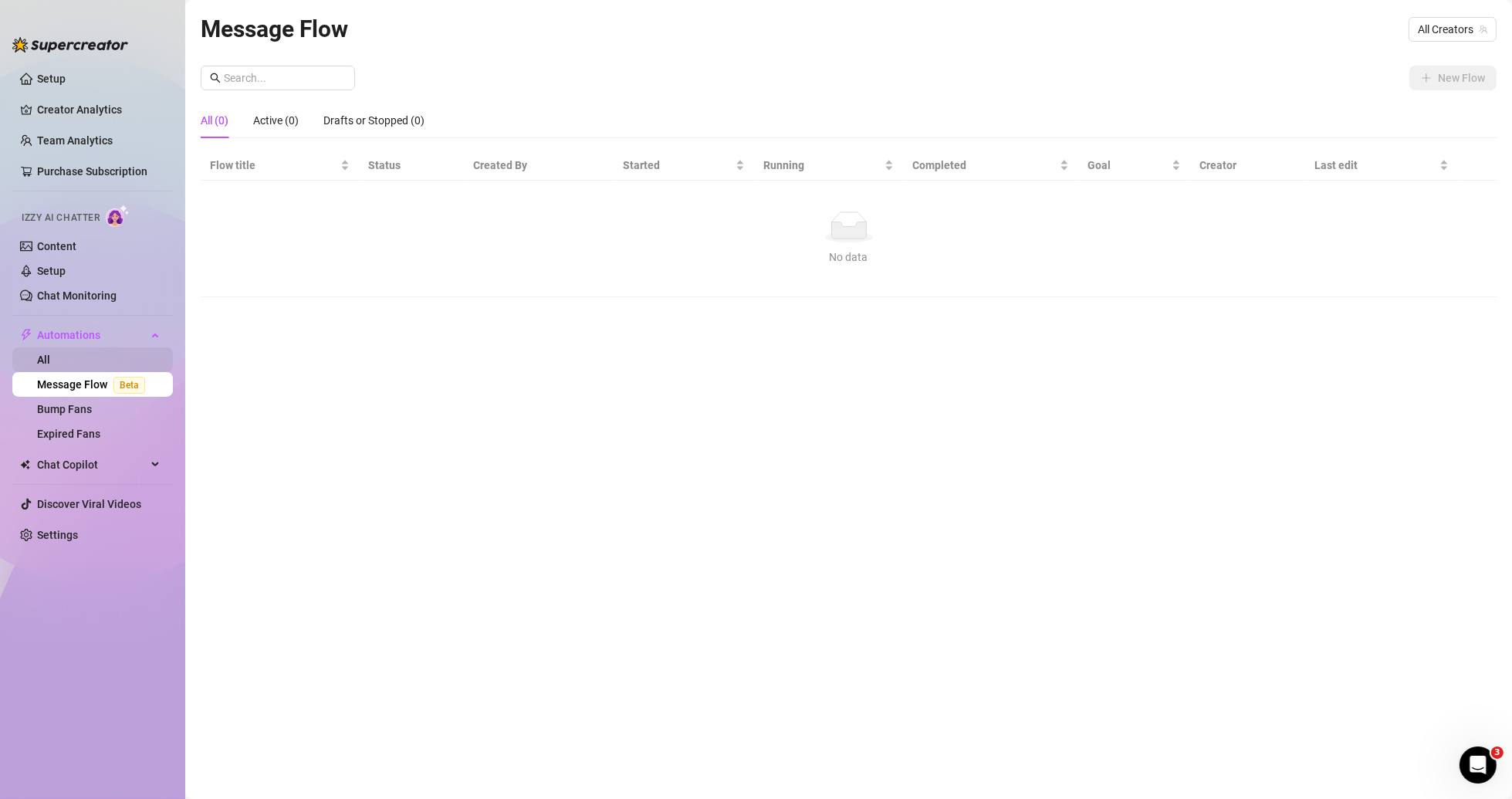
click at [50, 362] on link "All" at bounding box center [43, 360] width 13 height 13
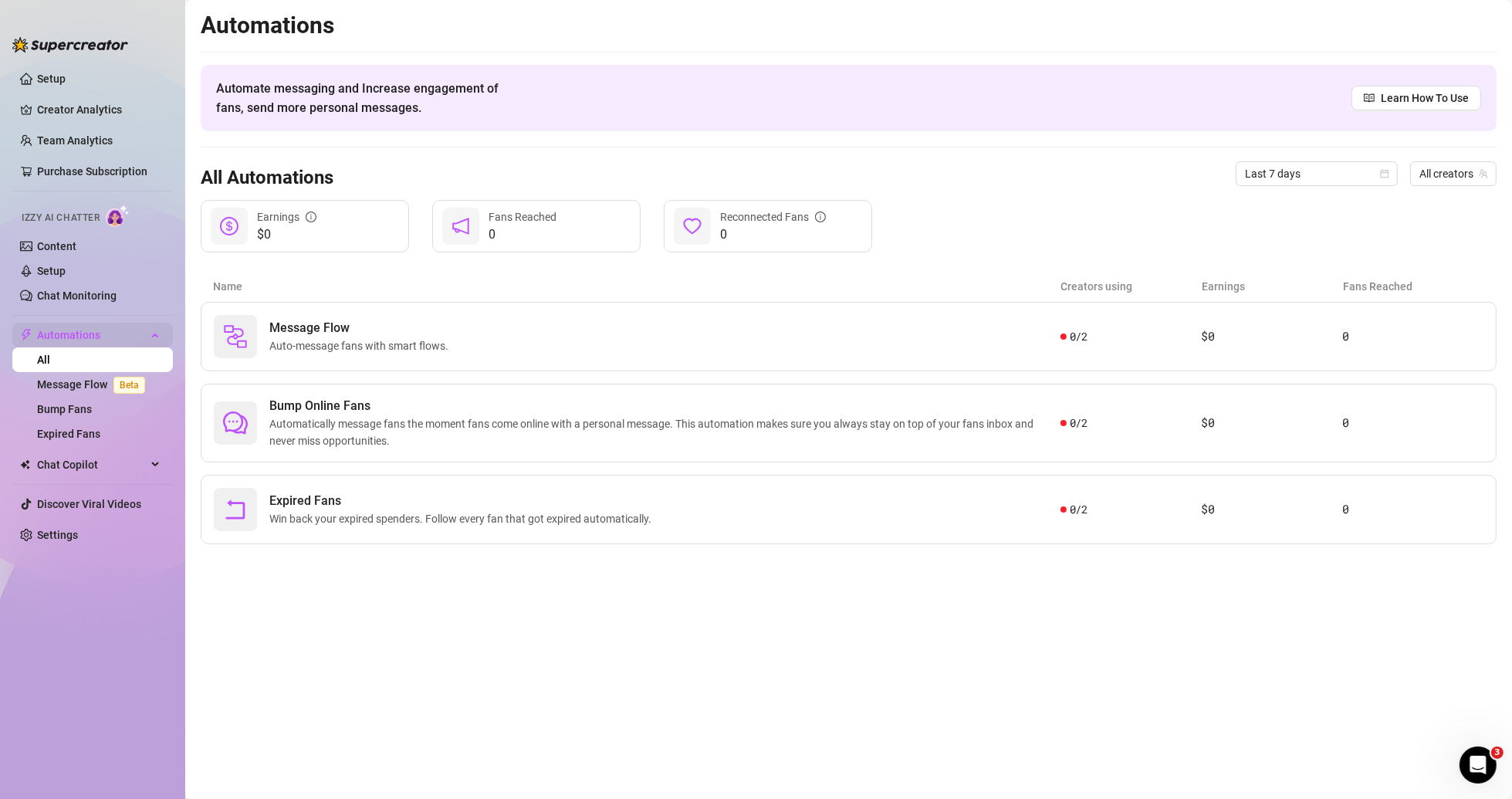
click at [134, 339] on span "Automations" at bounding box center [92, 334] width 110 height 24
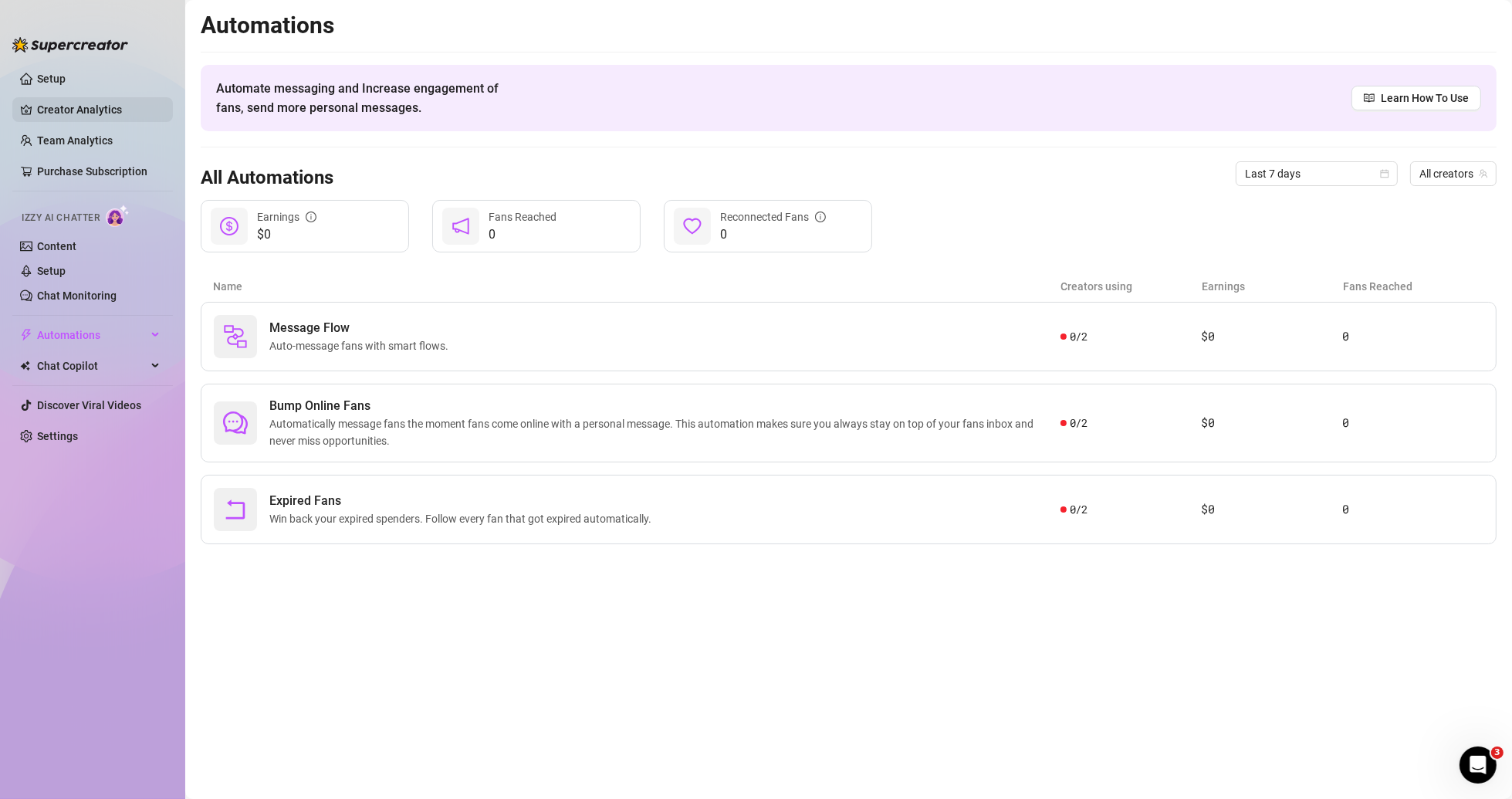
click at [51, 101] on link "Creator Analytics" at bounding box center [99, 109] width 123 height 24
